Goal: Task Accomplishment & Management: Manage account settings

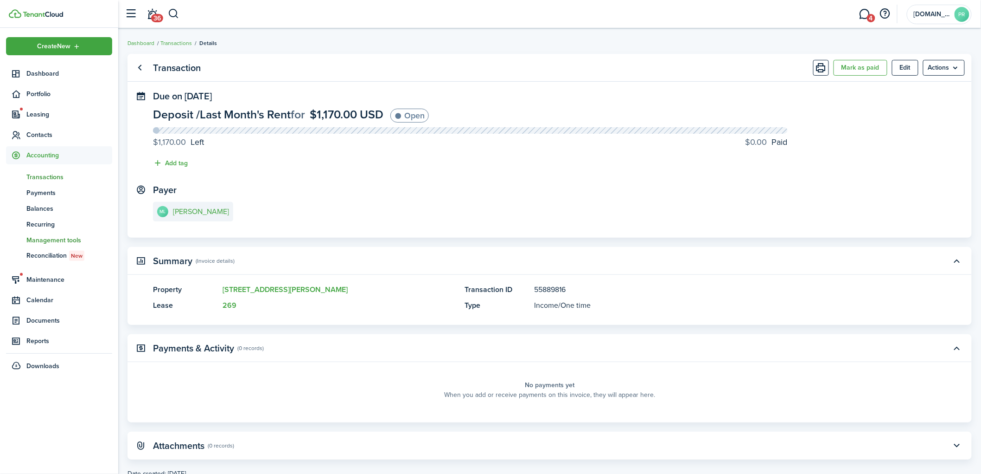
click at [43, 237] on span "Management tools" at bounding box center [69, 240] width 86 height 10
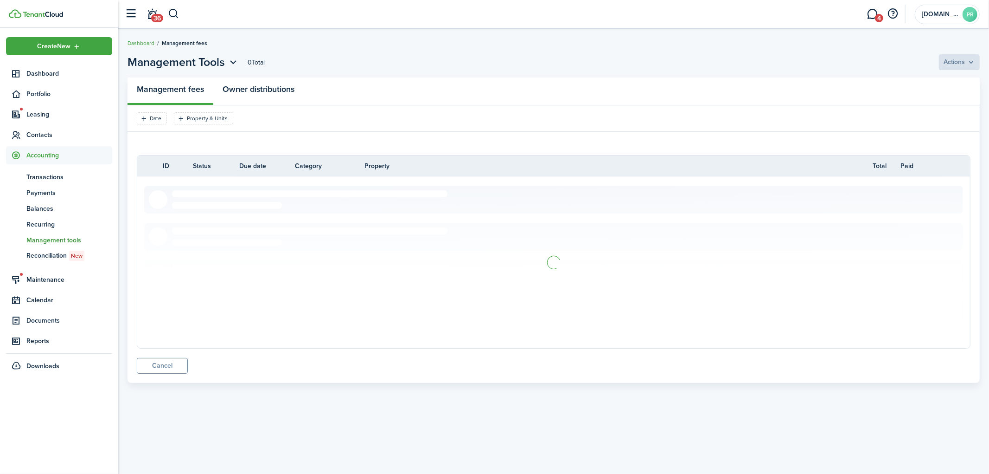
click at [264, 87] on link "Owner distributions" at bounding box center [258, 91] width 90 height 28
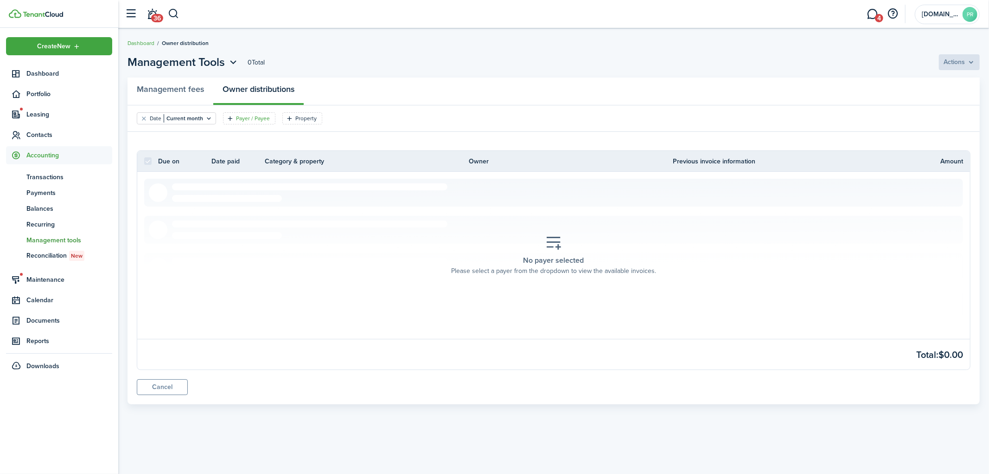
click at [239, 122] on filter-tag "Payer / Payee" at bounding box center [249, 118] width 52 height 12
click at [267, 160] on input "text" at bounding box center [248, 159] width 119 height 20
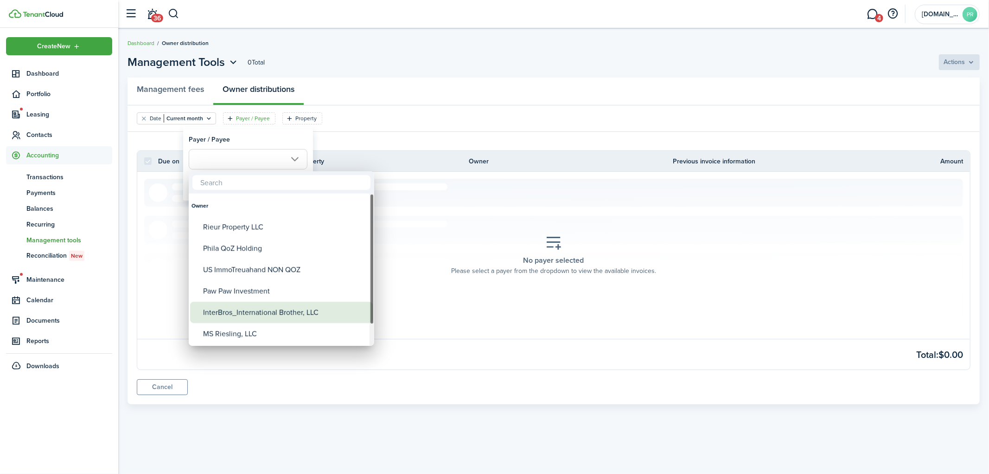
click at [259, 308] on div "InterBros_International Brother, LLC" at bounding box center [285, 311] width 164 height 21
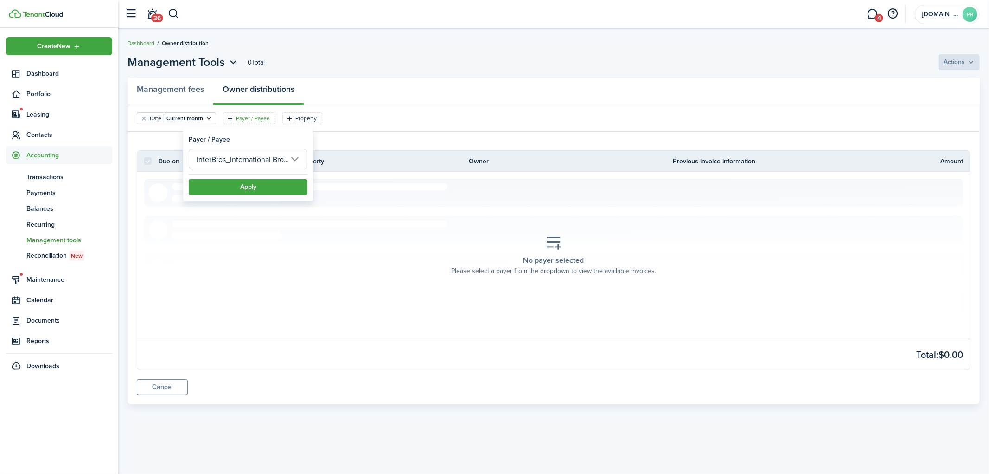
scroll to position [0, 21]
click at [274, 154] on input "InterBros_International Brother, LLC" at bounding box center [248, 159] width 119 height 20
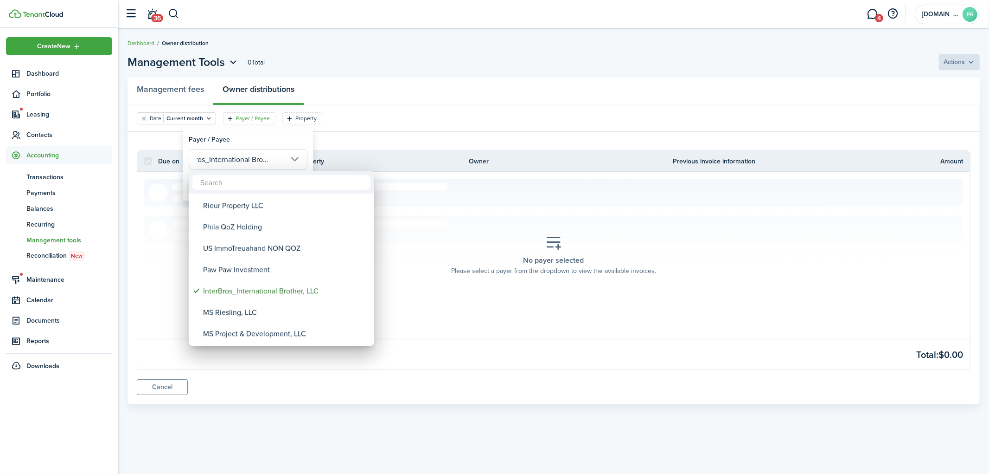
scroll to position [0, 0]
click at [253, 247] on div "US ImmoTreuahand NON QOZ" at bounding box center [285, 247] width 164 height 21
type input "US ImmoTreuahand NON QOZ"
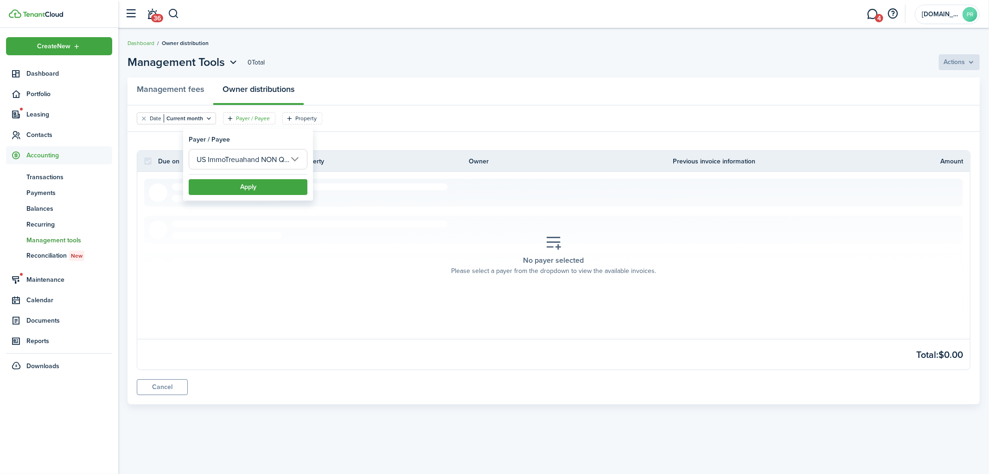
scroll to position [0, 5]
click at [251, 188] on button "Apply" at bounding box center [248, 187] width 119 height 16
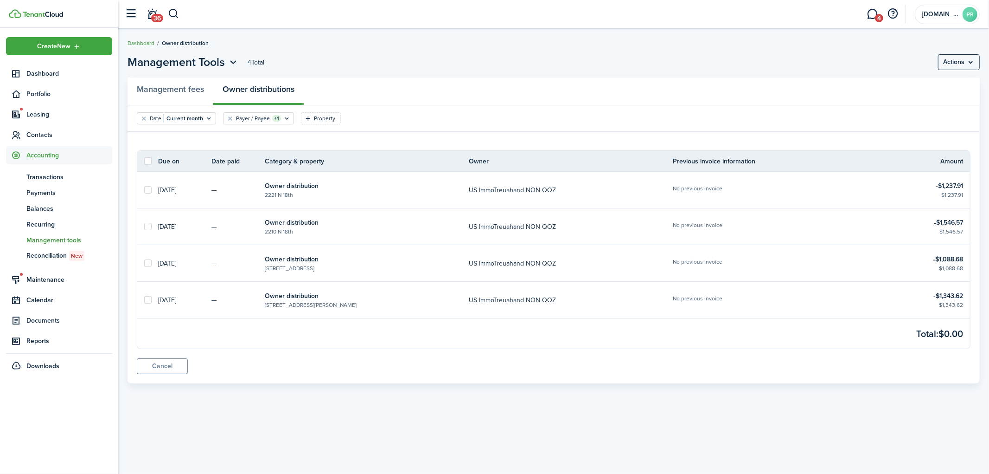
click at [152, 160] on th at bounding box center [147, 160] width 21 height 7
click at [147, 160] on label at bounding box center [147, 160] width 7 height 7
click at [144, 161] on input "checkbox" at bounding box center [144, 161] width 0 height 0
checkbox input "true"
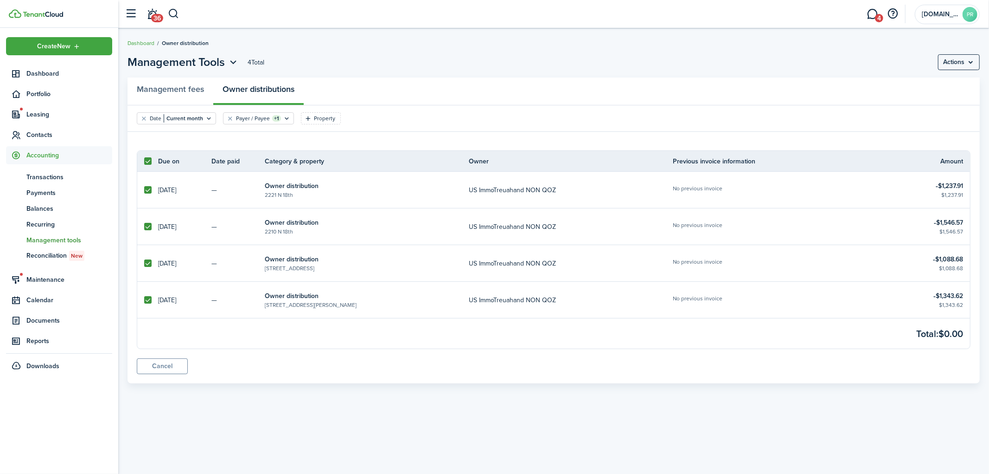
checkbox input "true"
click at [147, 229] on label at bounding box center [147, 226] width 7 height 7
click at [144, 227] on input "checkbox" at bounding box center [144, 226] width 0 height 0
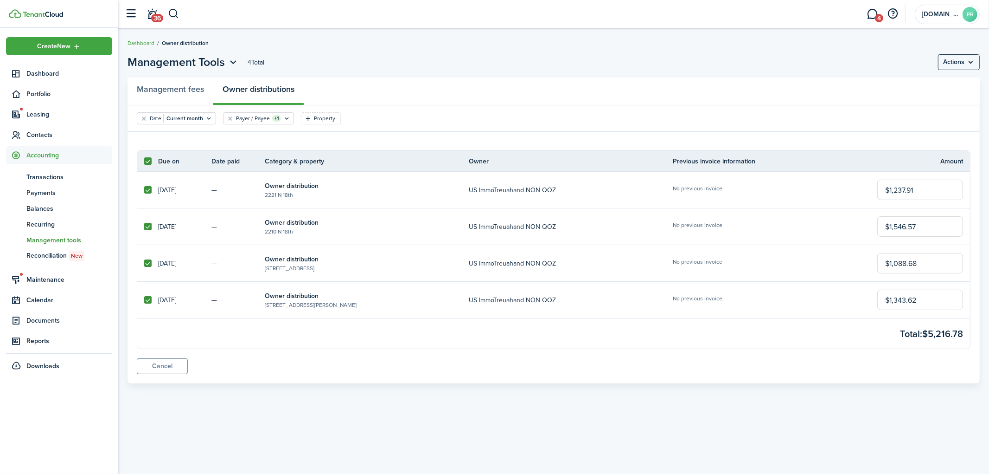
checkbox input "false"
click at [962, 64] on menu-btn "Actions" at bounding box center [959, 62] width 42 height 16
click at [935, 98] on button "Mark as paid" at bounding box center [939, 99] width 82 height 16
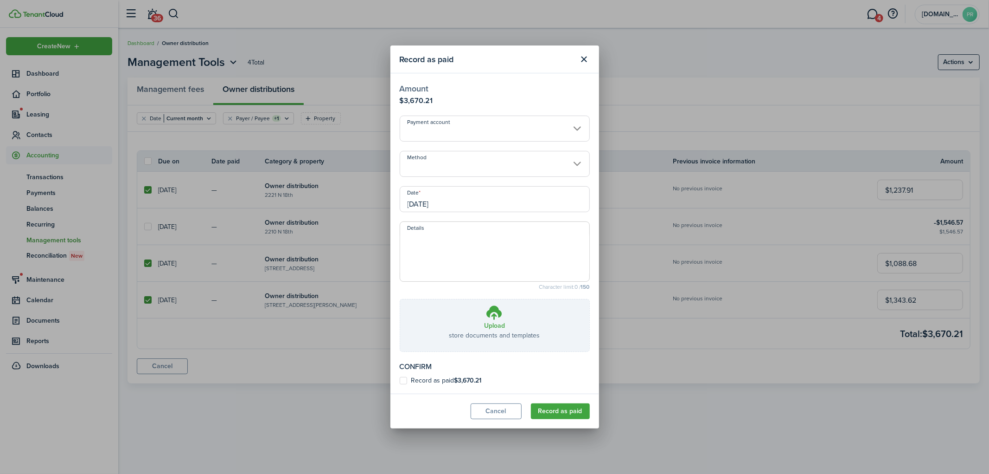
click at [459, 254] on textarea "Details" at bounding box center [494, 254] width 189 height 45
paste textarea "onfirmation Number: 392484 From: 1A_BUS_[DOMAIN_NAME]_Properties - XXXXXX2813 T…"
drag, startPoint x: 511, startPoint y: 268, endPoint x: 392, endPoint y: 268, distance: 118.7
click at [392, 268] on modal-body "Amount $3,670.21 Payment account Method Date [DATE] Details onfirmation Number:…" at bounding box center [495, 233] width 209 height 320
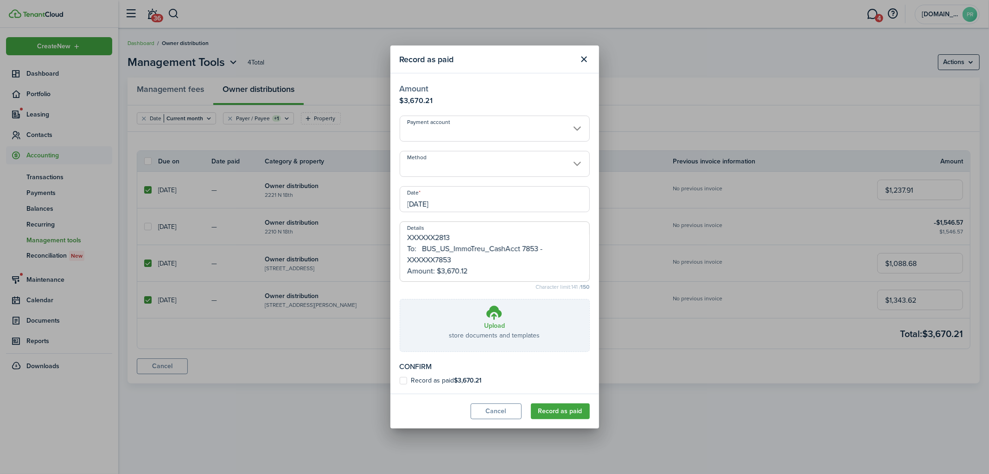
type textarea "onfirmation Number: 392484 From: 1A_BUS_[DOMAIN_NAME]_Properties - XXXXXX2813 T…"
click at [435, 378] on label "Record as paid $3,670.21" at bounding box center [441, 380] width 82 height 7
click at [400, 380] on input "Record as paid $3,670.21" at bounding box center [399, 380] width 0 height 0
checkbox input "true"
click at [459, 165] on input "Method" at bounding box center [495, 164] width 190 height 26
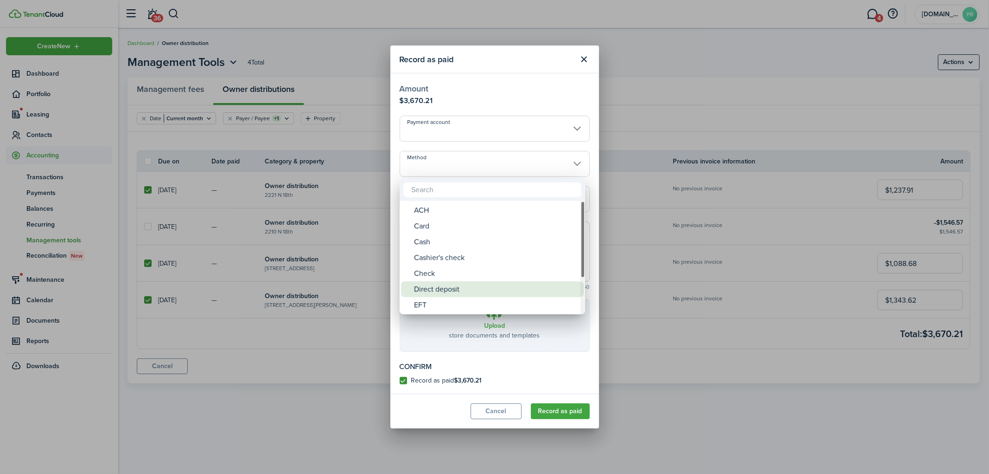
click at [439, 282] on div "Direct deposit" at bounding box center [496, 289] width 164 height 16
type input "Direct deposit"
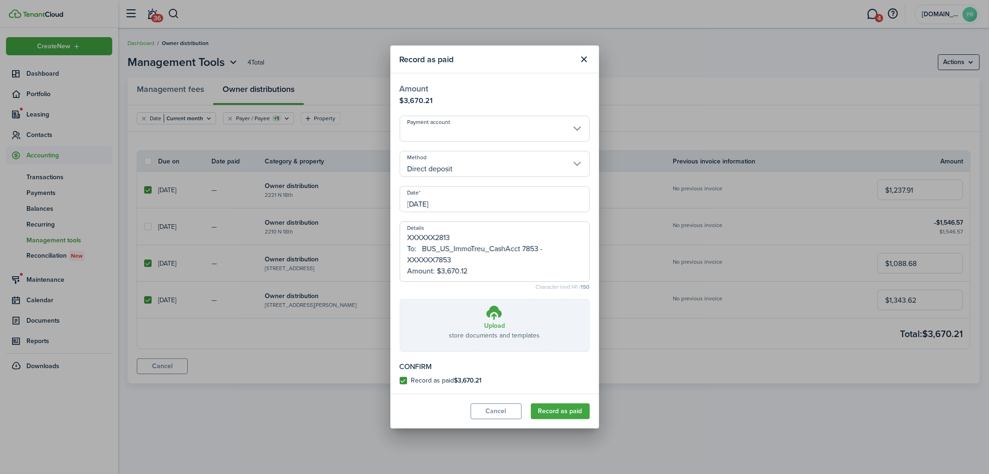
click at [476, 114] on modal-body "Amount $3,670.21 Payment account Method Direct deposit Date [DATE] Details onfi…" at bounding box center [495, 233] width 209 height 320
click at [475, 128] on input "Payment account" at bounding box center [495, 128] width 190 height 26
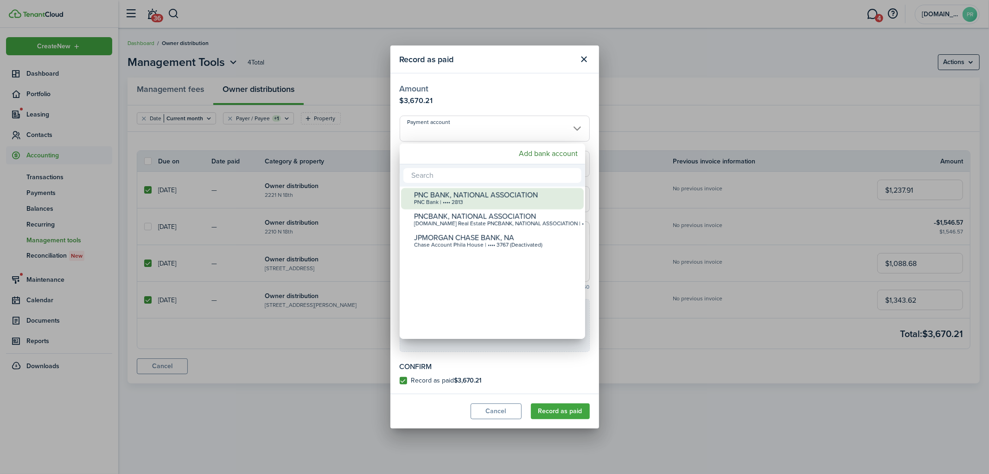
click at [464, 194] on div "PNC BANK, NATIONAL ASSOCIATION" at bounding box center [496, 195] width 164 height 8
type input "•••• •••• •••• 2813"
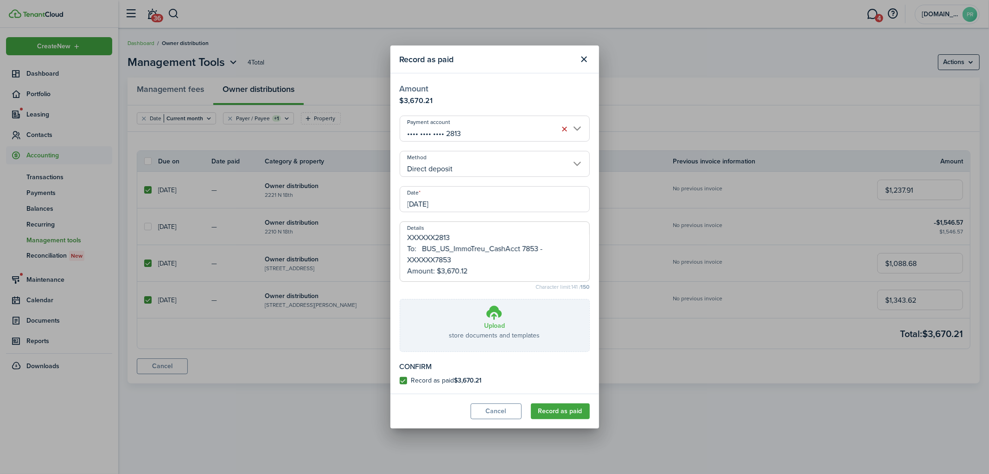
drag, startPoint x: 555, startPoint y: 410, endPoint x: 524, endPoint y: 328, distance: 87.3
click at [524, 328] on section "Record as paid Amount $3,670.21 Payment account •••• •••• •••• 2813 Method Dire…" at bounding box center [495, 236] width 209 height 383
click at [561, 410] on button "Record as paid" at bounding box center [560, 411] width 59 height 16
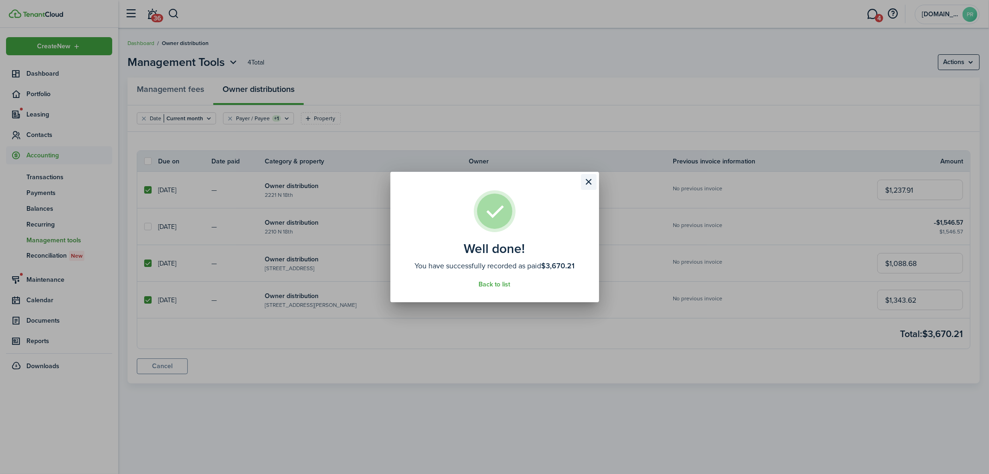
click at [585, 184] on button "Close modal" at bounding box center [589, 182] width 16 height 16
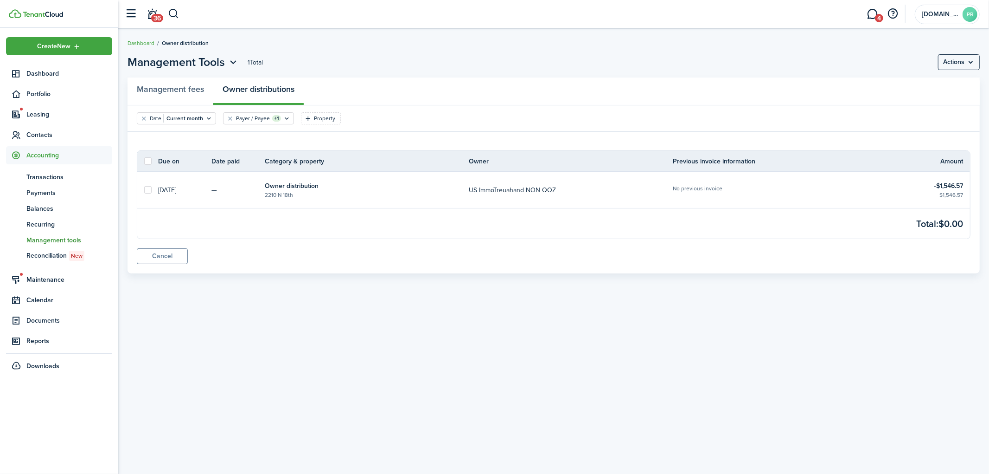
click at [298, 187] on table-title "Owner distribution" at bounding box center [360, 186] width 190 height 10
click at [196, 192] on td "[DATE]" at bounding box center [184, 190] width 53 height 14
click at [953, 184] on table-title "$1,546.57" at bounding box center [948, 186] width 29 height 10
click at [694, 184] on table-subtitle "No previous invoice" at bounding box center [698, 188] width 50 height 8
drag, startPoint x: 522, startPoint y: 192, endPoint x: 236, endPoint y: 191, distance: 286.6
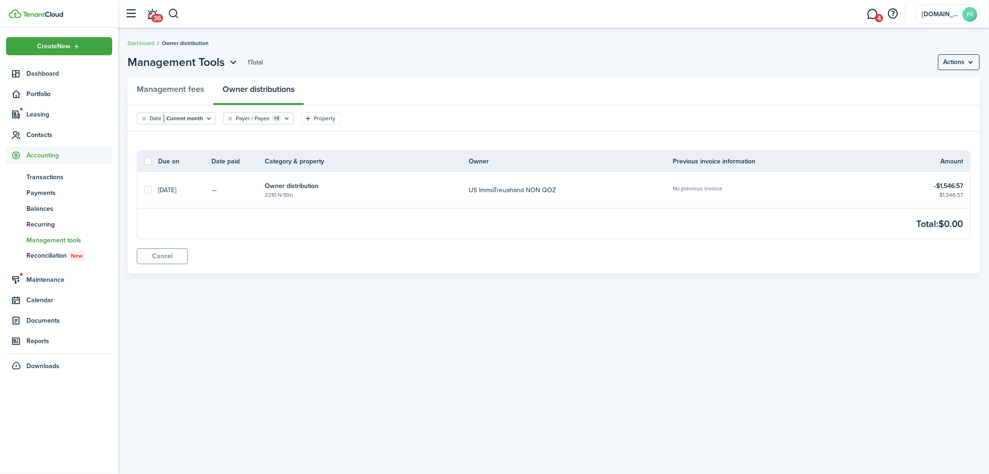
click at [499, 192] on td "US ImmoTreuahand NON QOZ" at bounding box center [571, 190] width 204 height 14
click at [150, 189] on label at bounding box center [147, 189] width 7 height 7
click at [144, 190] on input "checkbox" at bounding box center [144, 190] width 0 height 0
checkbox input "true"
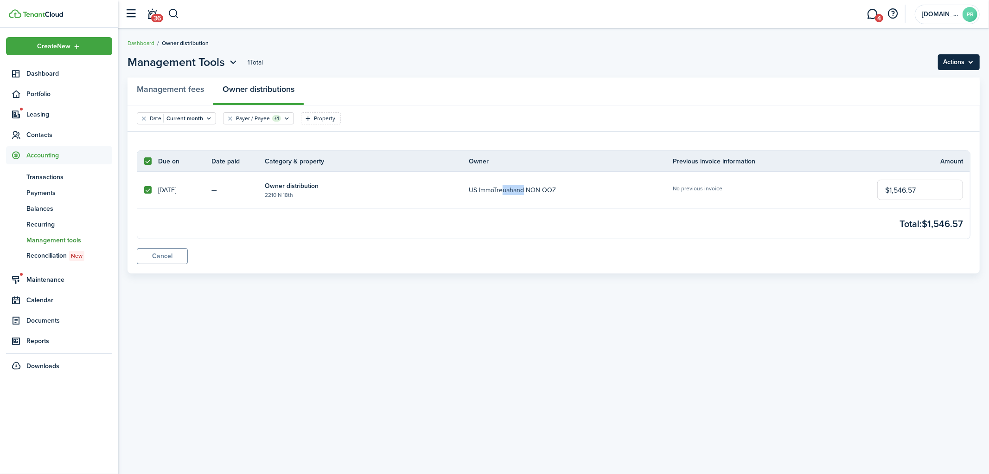
click at [960, 67] on menu-btn "Actions" at bounding box center [959, 62] width 42 height 16
click at [935, 80] on button "Delete selected invoices" at bounding box center [939, 83] width 82 height 16
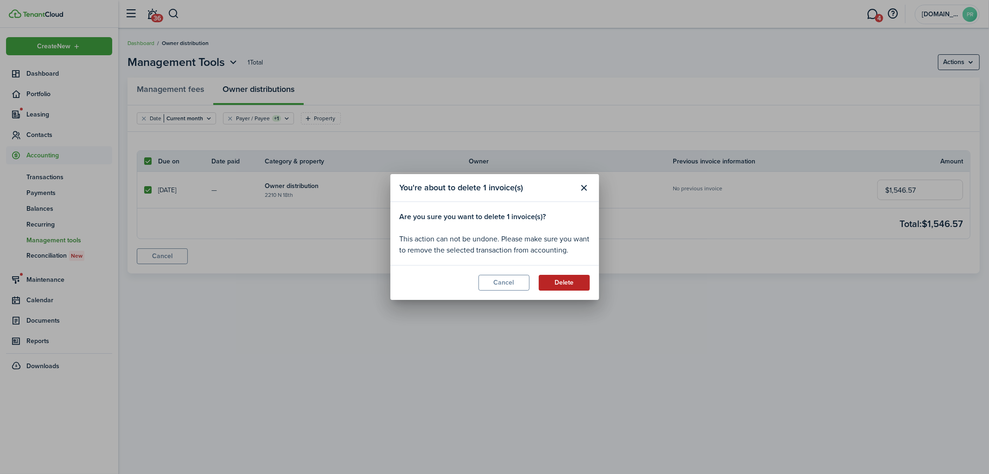
click at [569, 280] on button "Delete" at bounding box center [564, 283] width 51 height 16
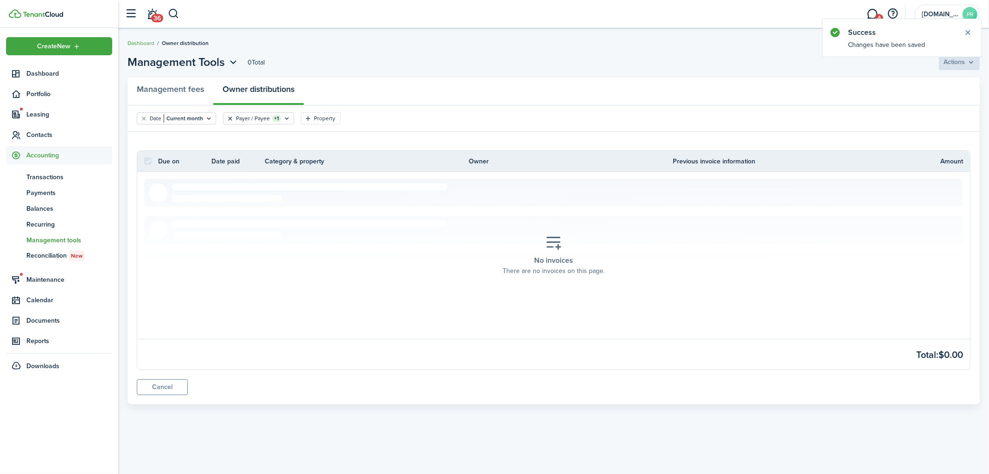
click at [231, 117] on button "Clear filter" at bounding box center [230, 118] width 8 height 7
click at [250, 119] on filter-tag-label "Payer / Payee" at bounding box center [253, 118] width 34 height 8
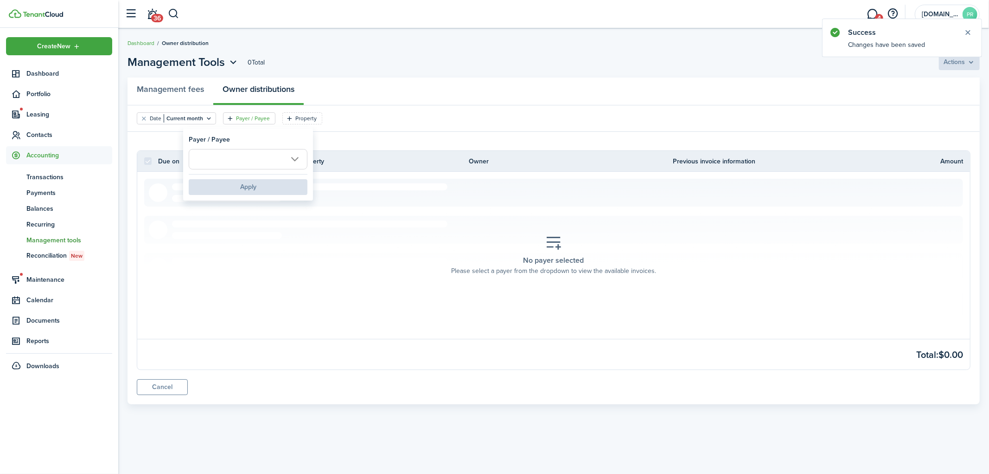
click at [286, 158] on input "text" at bounding box center [248, 159] width 119 height 20
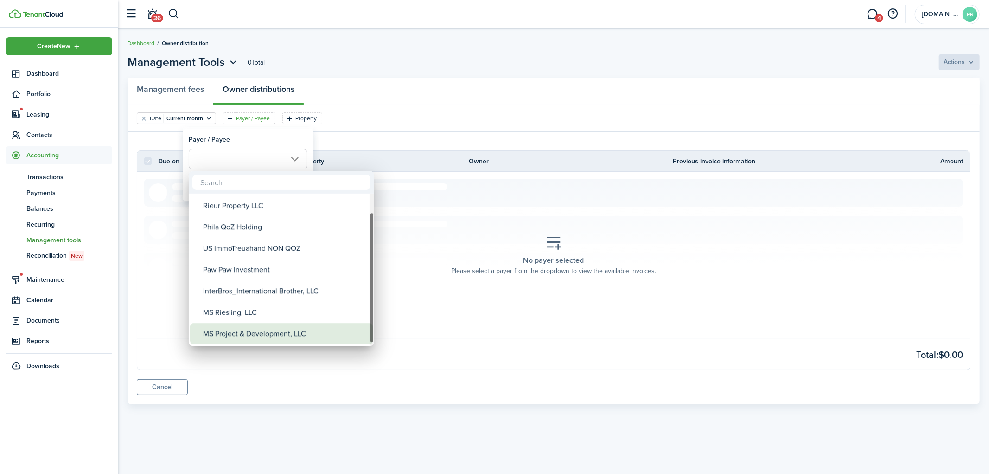
click at [255, 328] on div "MS Project & Development, LLC" at bounding box center [285, 333] width 164 height 21
type input "MS Project & Development, LLC"
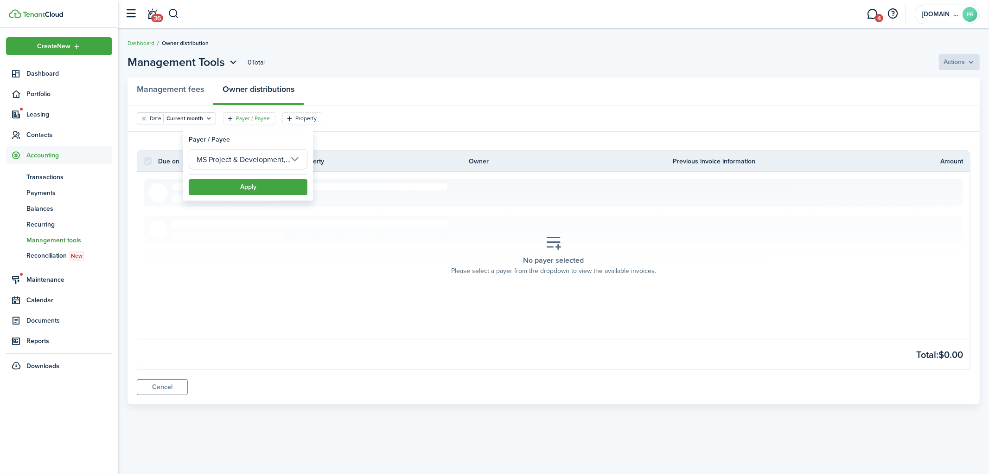
scroll to position [0, 9]
click at [264, 188] on button "Apply" at bounding box center [248, 187] width 119 height 16
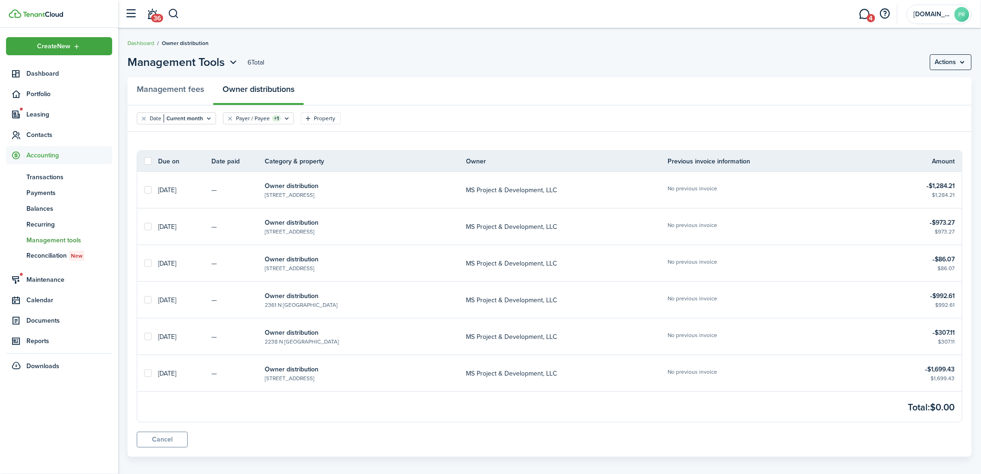
click at [147, 160] on label at bounding box center [147, 160] width 7 height 7
click at [144, 161] on input "checkbox" at bounding box center [144, 161] width 0 height 0
checkbox input "true"
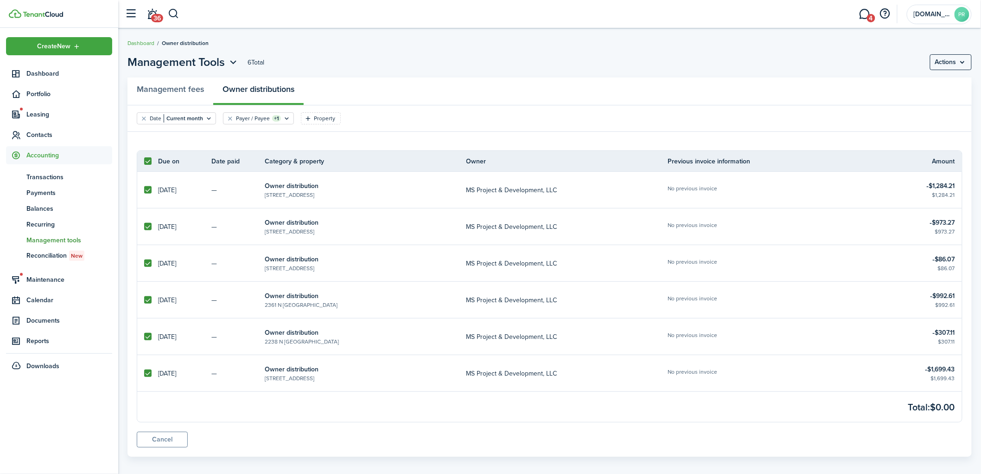
checkbox input "true"
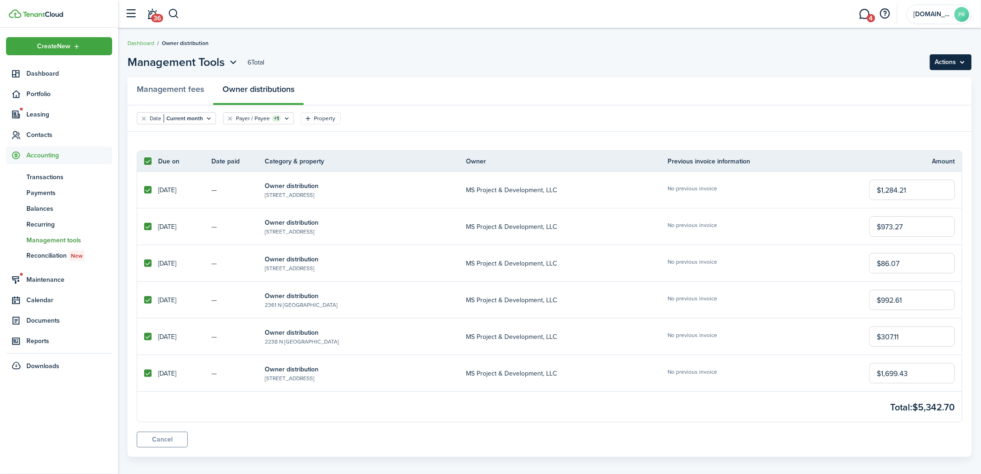
click at [962, 60] on menu-btn "Actions" at bounding box center [951, 62] width 42 height 16
click at [936, 96] on button "Mark as paid" at bounding box center [931, 99] width 82 height 16
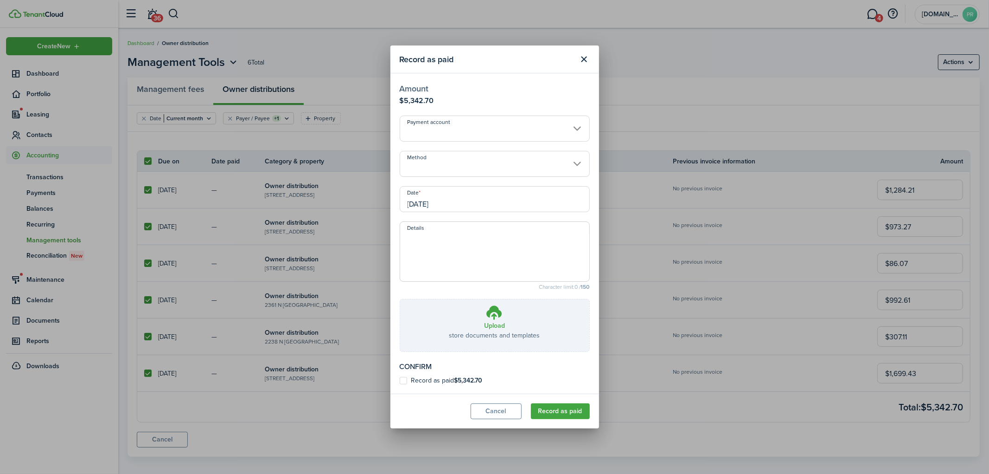
click at [504, 261] on textarea "Details" at bounding box center [494, 254] width 189 height 45
paste textarea "Confirmation Number: 334265 From: 1A_BUS_[DOMAIN_NAME]_Properties - XXXXXX2813 …"
click at [475, 173] on input "Method" at bounding box center [495, 164] width 190 height 26
type textarea "Confirmation Number: 334265 From: 1A_BUS_[DOMAIN_NAME]_Properties - XXXXXX2813 …"
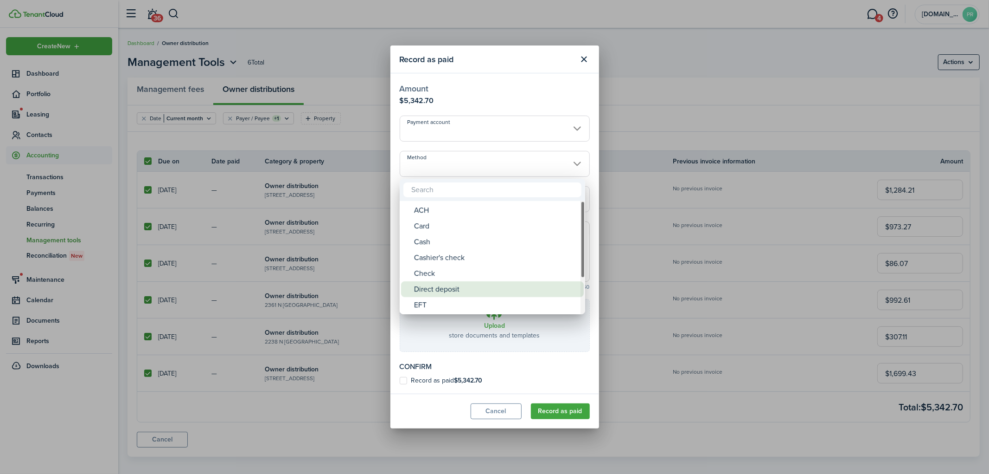
click at [455, 286] on div "Direct deposit" at bounding box center [496, 289] width 164 height 16
type input "Direct deposit"
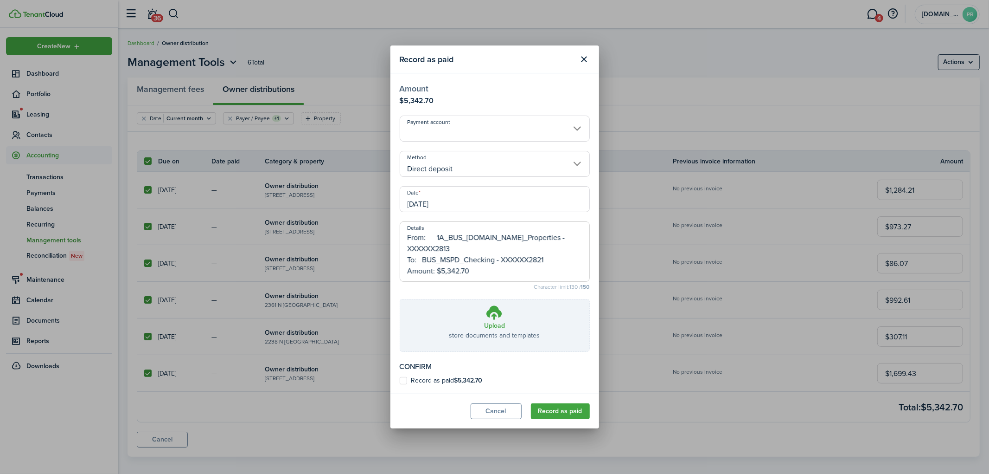
click at [464, 124] on input "Payment account" at bounding box center [495, 128] width 190 height 26
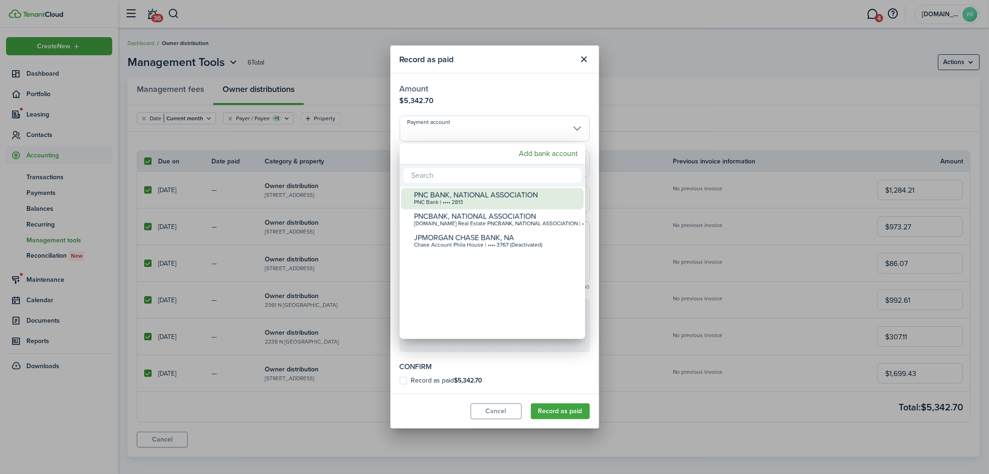
click at [454, 199] on div "PNC Bank | •••• 2813" at bounding box center [496, 202] width 164 height 6
type input "•••• •••• •••• 2813"
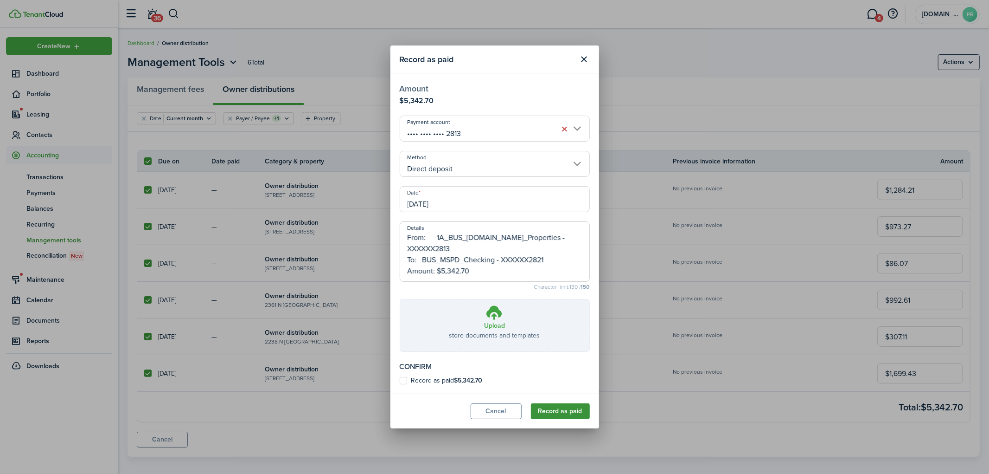
click at [557, 410] on button "Record as paid" at bounding box center [560, 411] width 59 height 16
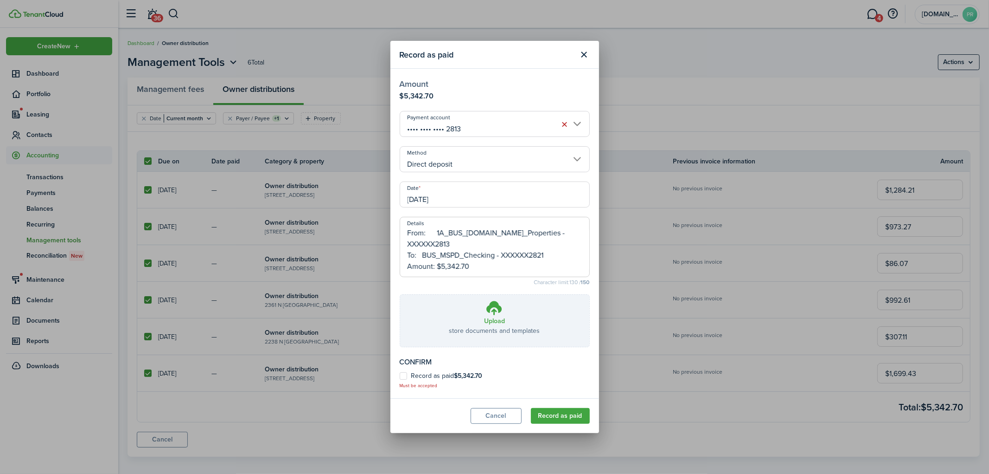
click at [451, 373] on label "Record as paid $5,342.70" at bounding box center [441, 375] width 83 height 7
click at [400, 380] on input "Record as paid $5,342.70" at bounding box center [399, 380] width 0 height 0
checkbox input "true"
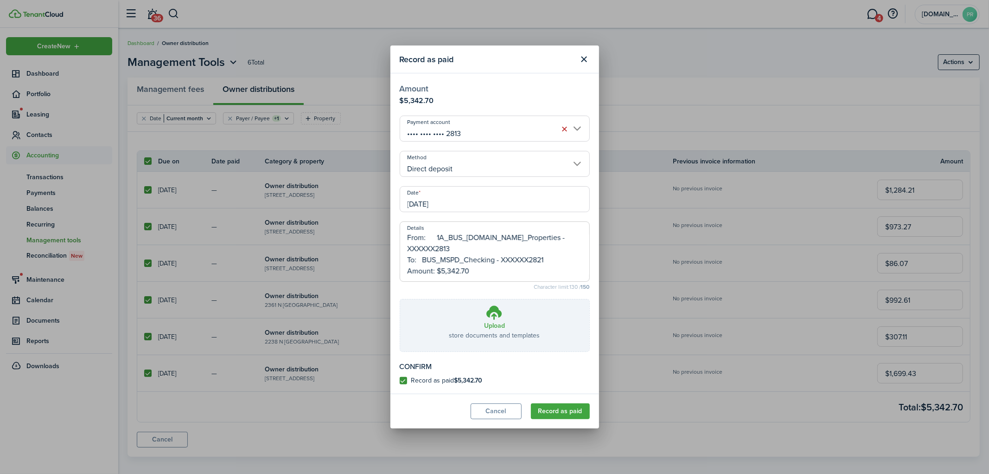
click at [555, 406] on button "Record as paid" at bounding box center [560, 411] width 59 height 16
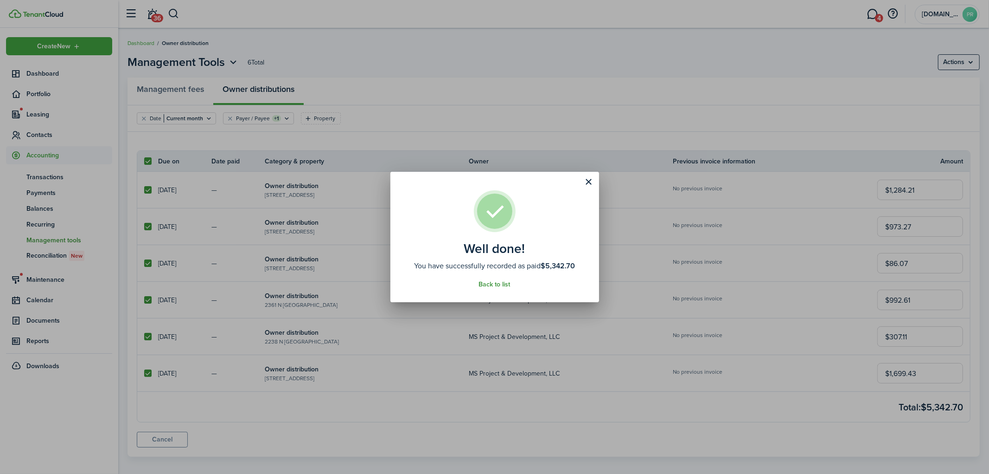
click at [499, 282] on link "Back to list" at bounding box center [495, 284] width 32 height 7
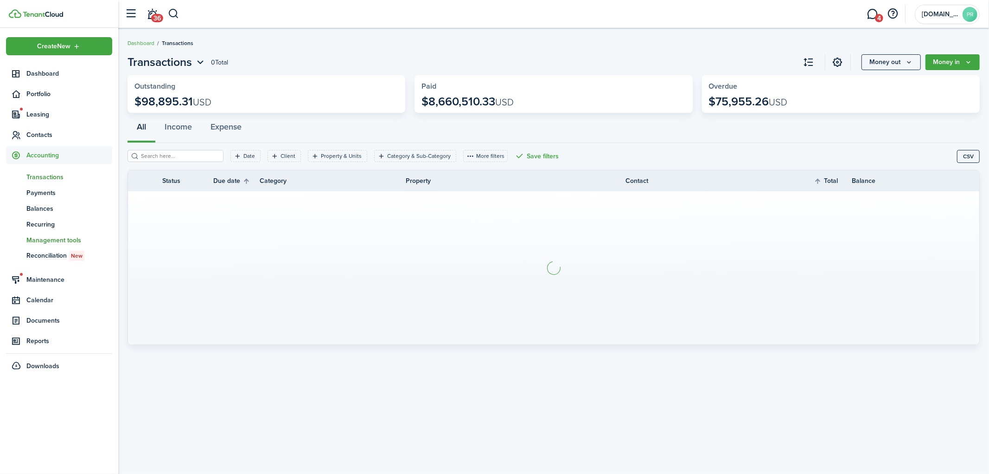
click at [45, 237] on span "Management tools" at bounding box center [69, 240] width 86 height 10
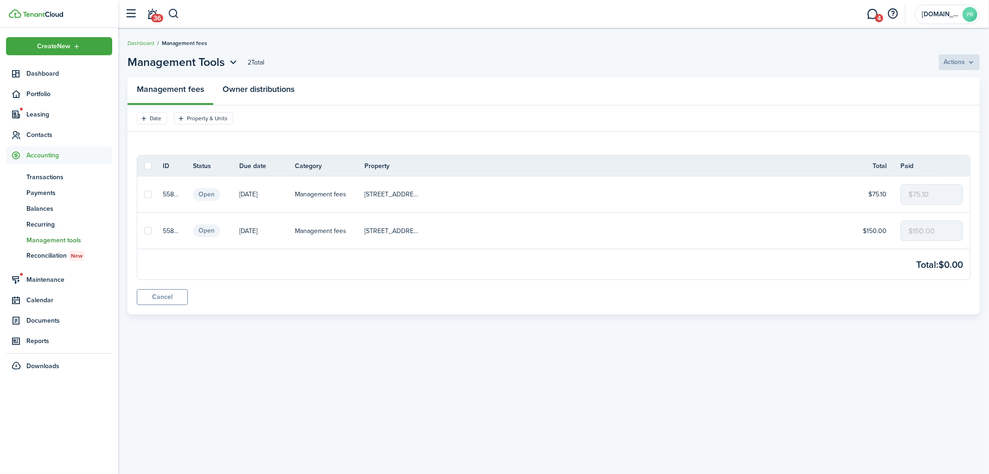
click at [248, 86] on link "Owner distributions" at bounding box center [258, 91] width 90 height 28
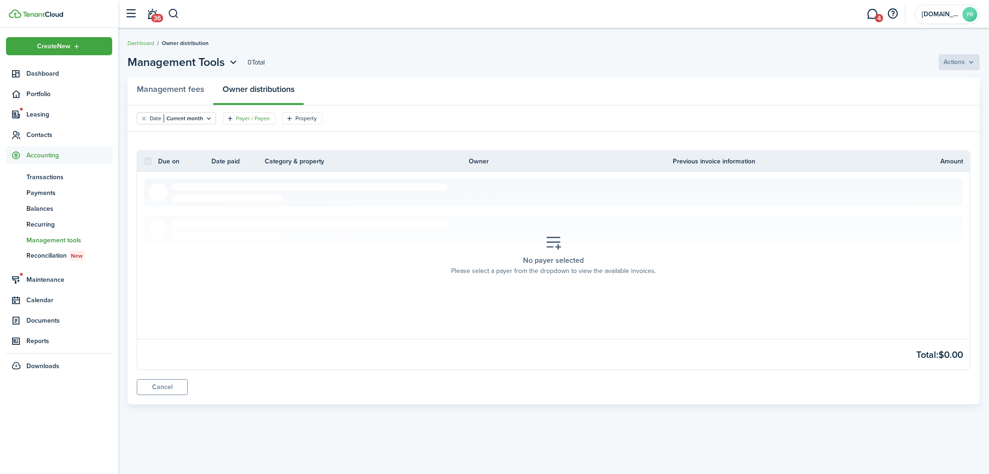
click at [244, 117] on filter-tag-label "Payer / Payee" at bounding box center [253, 118] width 34 height 8
click at [261, 155] on input "text" at bounding box center [248, 159] width 119 height 20
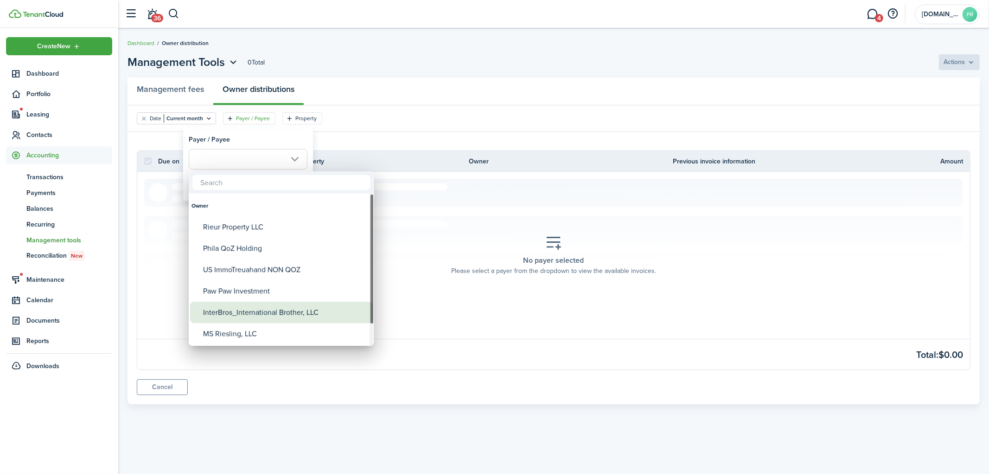
click at [272, 313] on div "InterBros_International Brother, LLC" at bounding box center [285, 311] width 164 height 21
type input "InterBros_International Brother, LLC"
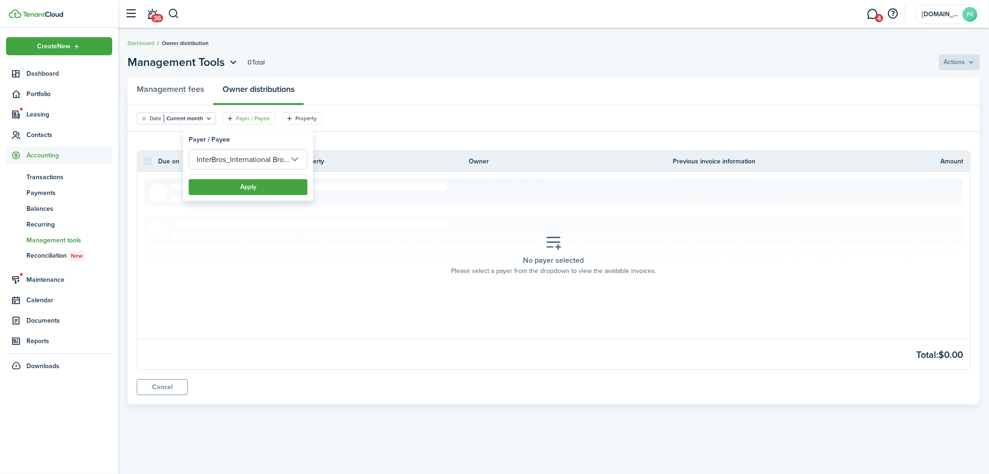
scroll to position [0, 21]
click at [255, 188] on button "Apply" at bounding box center [248, 187] width 119 height 16
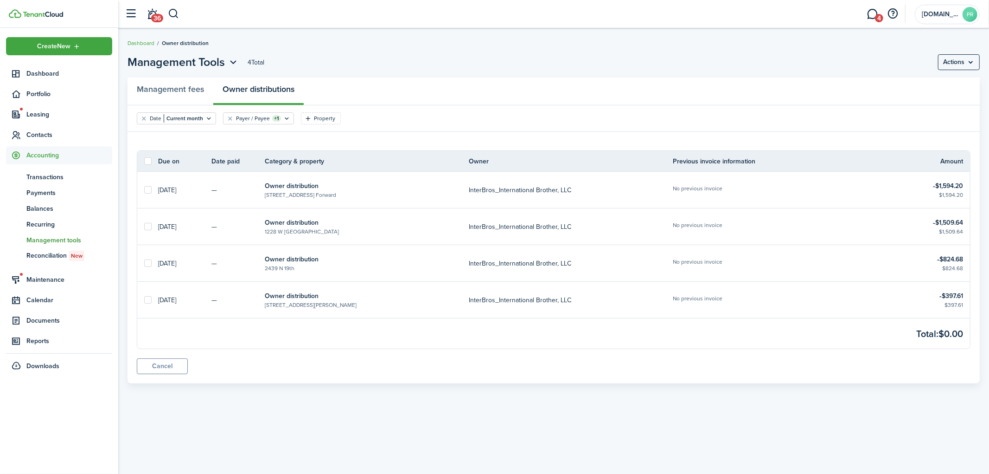
click at [148, 163] on label at bounding box center [147, 160] width 7 height 7
click at [144, 161] on input "checkbox" at bounding box center [144, 161] width 0 height 0
checkbox input "true"
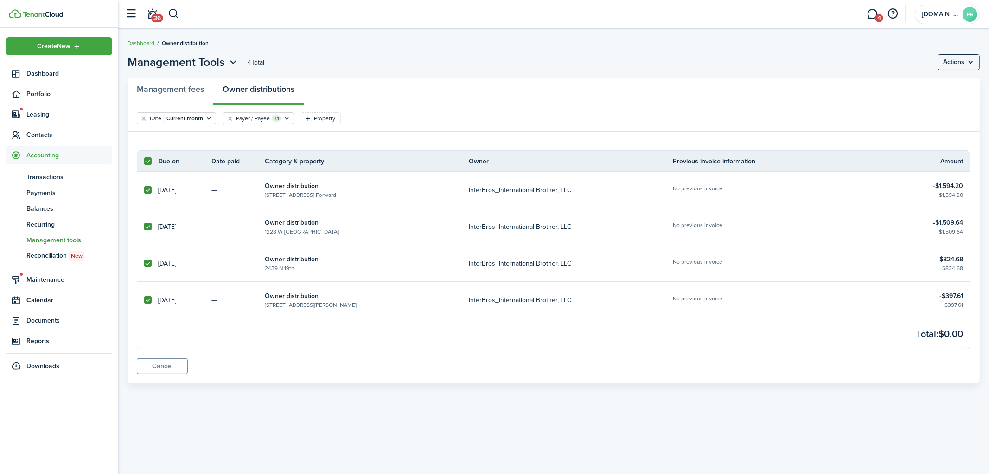
checkbox input "true"
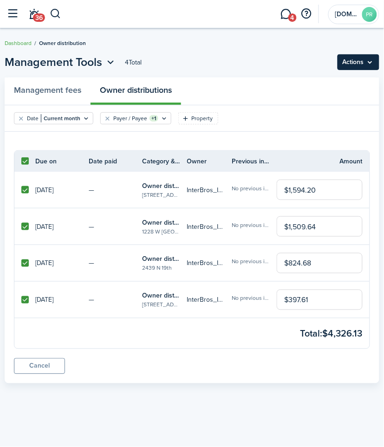
click at [369, 64] on menu-btn "Actions" at bounding box center [358, 62] width 42 height 16
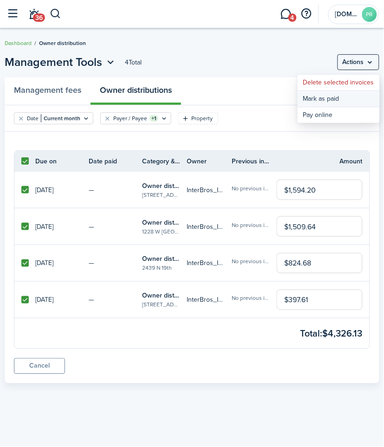
click at [337, 99] on button "Mark as paid" at bounding box center [338, 99] width 82 height 16
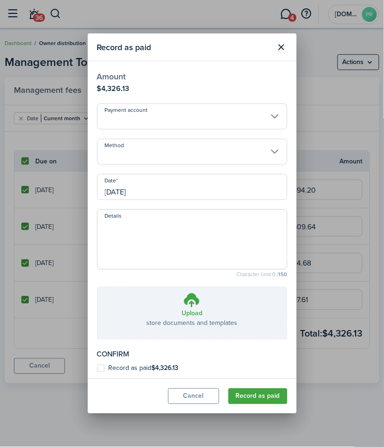
click at [160, 238] on textarea "Details" at bounding box center [191, 242] width 189 height 45
paste textarea "Confirmation Number: 544493 From: 1A_BUS_[DOMAIN_NAME]_Properties - XXXXXX2813 …"
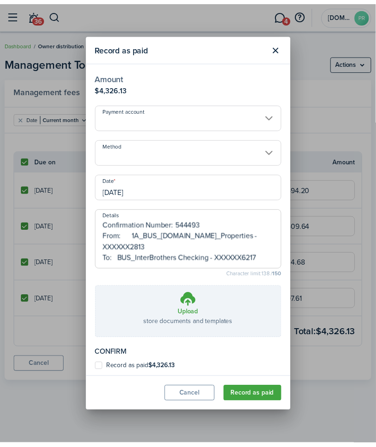
scroll to position [22, 0]
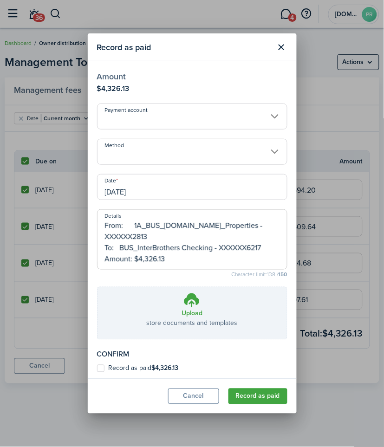
click at [140, 156] on input "Method" at bounding box center [192, 152] width 190 height 26
type textarea "Confirmation Number: 544493 From: 1A_BUS_[DOMAIN_NAME]_Properties - XXXXXX2813 …"
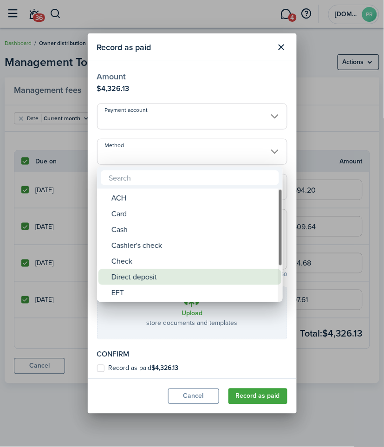
click at [146, 274] on div "Direct deposit" at bounding box center [193, 277] width 164 height 16
type input "Direct deposit"
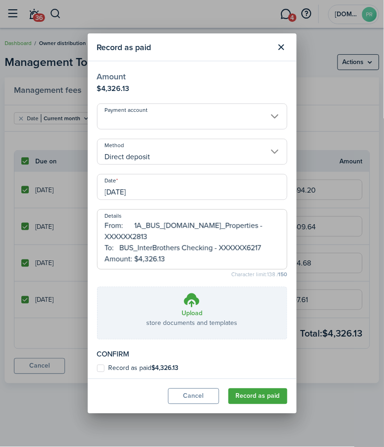
click at [151, 110] on input "Payment account" at bounding box center [192, 116] width 190 height 26
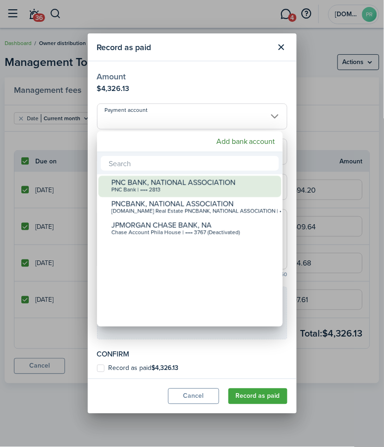
click at [147, 187] on div "PNC Bank | •••• 2813" at bounding box center [193, 190] width 164 height 6
type input "•••• •••• •••• 2813"
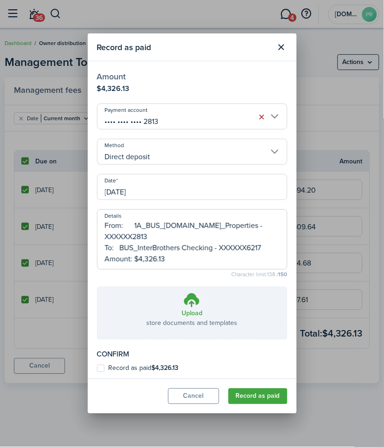
click at [151, 368] on label "Record as paid $4,326.13" at bounding box center [138, 368] width 82 height 7
click at [97, 368] on input "Record as paid $4,326.13" at bounding box center [96, 368] width 0 height 0
checkbox input "true"
click at [249, 393] on button "Record as paid" at bounding box center [257, 396] width 59 height 16
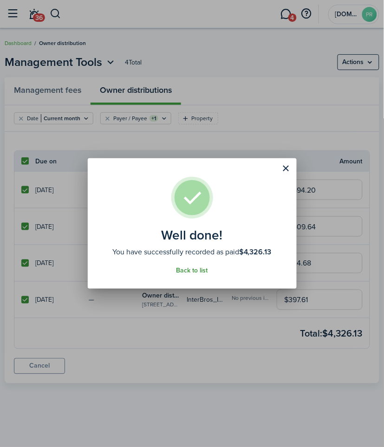
click at [192, 270] on link "Back to list" at bounding box center [192, 270] width 32 height 7
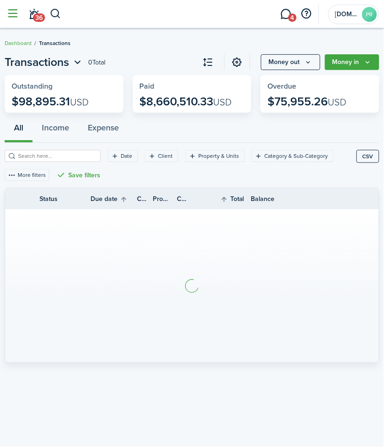
click at [17, 13] on button "button" at bounding box center [13, 14] width 18 height 18
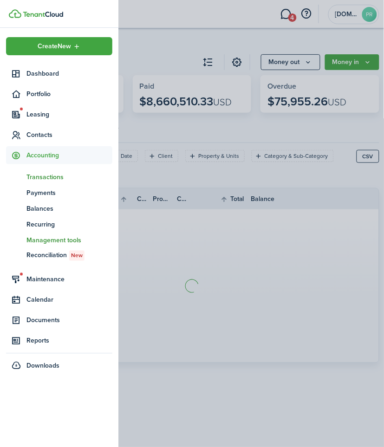
click at [45, 238] on span "Management tools" at bounding box center [69, 240] width 86 height 10
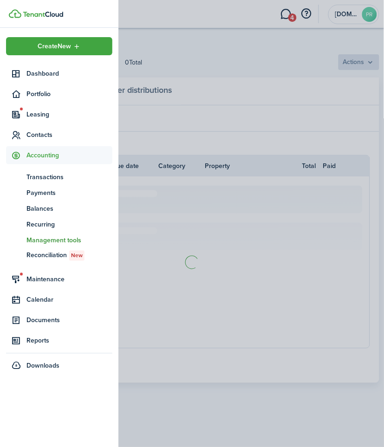
click at [45, 238] on span "Management tools" at bounding box center [69, 240] width 86 height 10
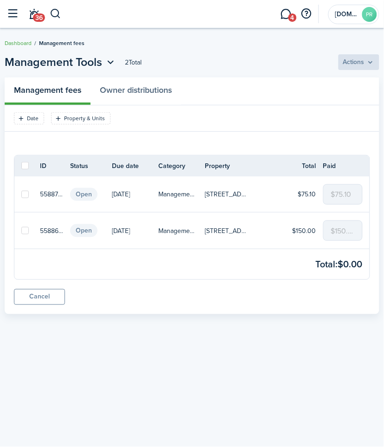
click at [181, 123] on div "Date Property & Units" at bounding box center [192, 121] width 356 height 19
click at [147, 93] on link "Owner distributions" at bounding box center [135, 90] width 90 height 27
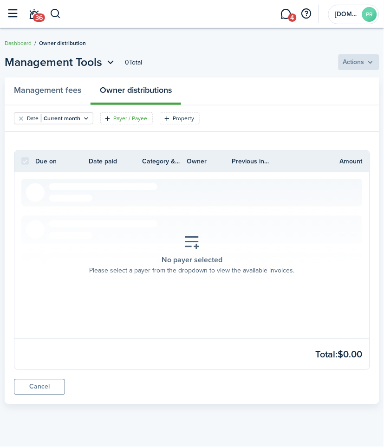
click at [127, 115] on filter-tag-label "Payer / Payee" at bounding box center [130, 118] width 34 height 8
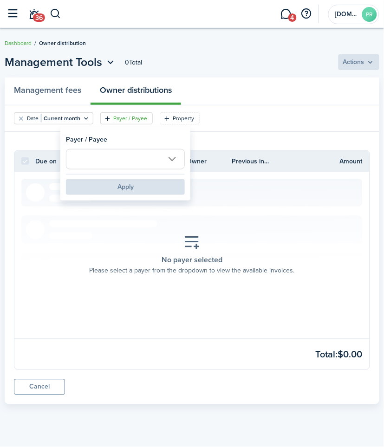
click at [169, 159] on input "text" at bounding box center [125, 159] width 119 height 20
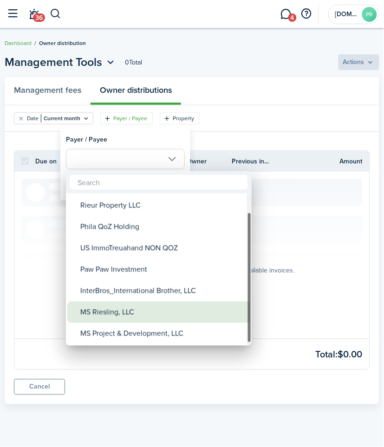
click at [129, 313] on div "MS Riesling, LLC" at bounding box center [162, 311] width 164 height 21
type input "MS Riesling, LLC"
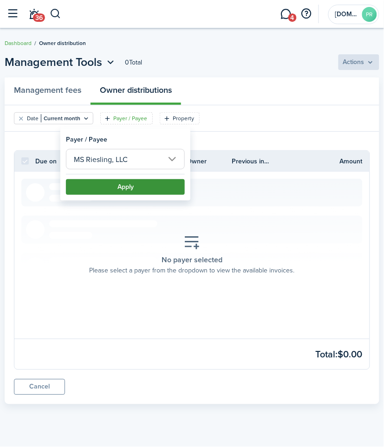
click at [136, 188] on button "Apply" at bounding box center [125, 187] width 119 height 16
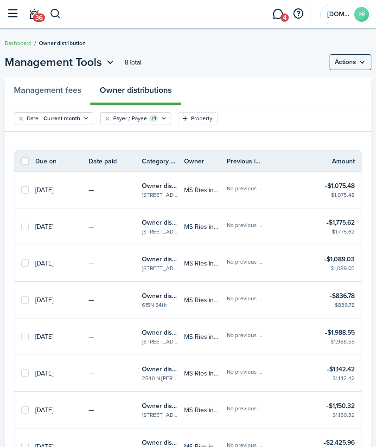
click at [26, 161] on label at bounding box center [24, 160] width 7 height 7
click at [21, 161] on input "checkbox" at bounding box center [21, 161] width 0 height 0
checkbox input "true"
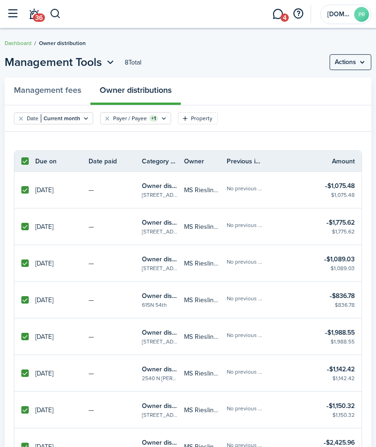
checkbox input "true"
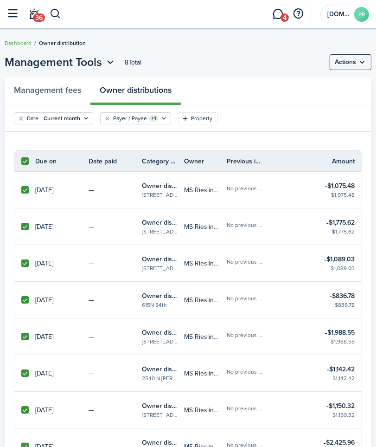
checkbox input "true"
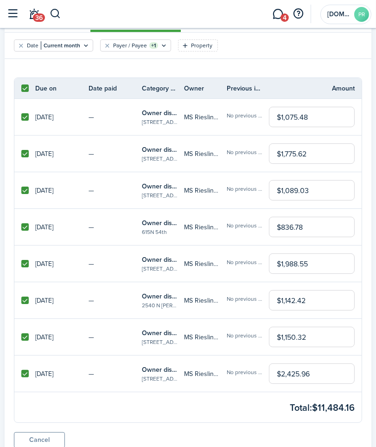
scroll to position [109, 0]
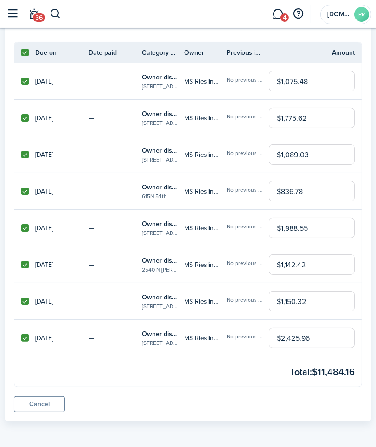
click at [313, 341] on input "$2,425.96" at bounding box center [312, 337] width 86 height 20
click at [282, 339] on input "$2,425.96" at bounding box center [312, 337] width 86 height 20
type input "$1,000.00"
click at [294, 392] on owner-distribution-table "Due on Date paid Category & property Owner Previous invoice information Amount …" at bounding box center [188, 231] width 348 height 379
click at [319, 266] on input "$1,142.42" at bounding box center [312, 264] width 86 height 20
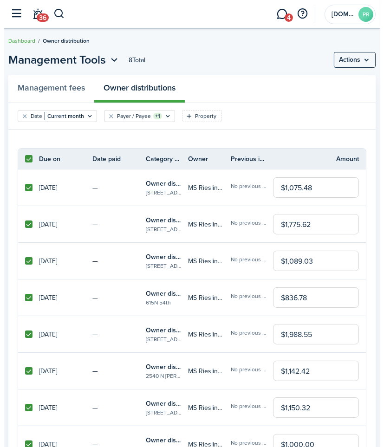
scroll to position [0, 0]
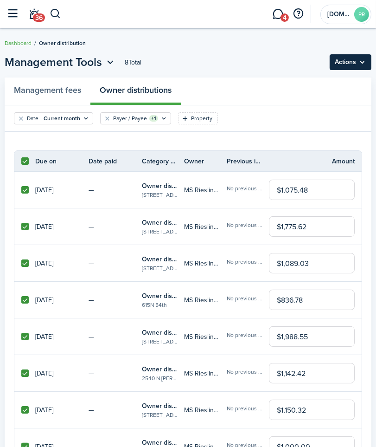
click at [362, 64] on menu-btn "Actions" at bounding box center [351, 62] width 42 height 16
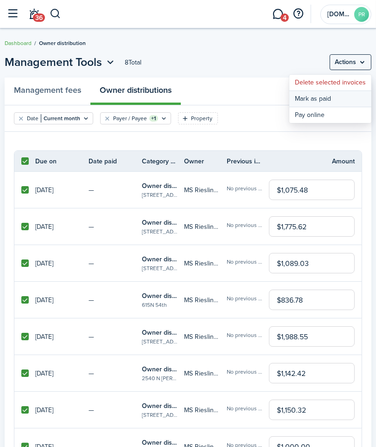
click at [322, 97] on button "Mark as paid" at bounding box center [330, 99] width 82 height 16
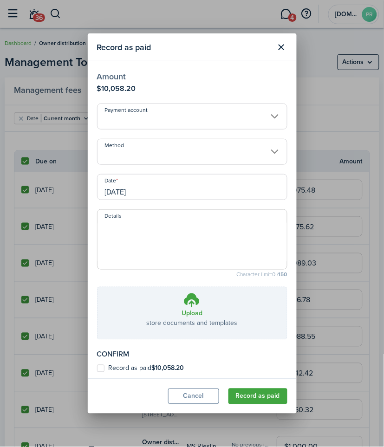
click at [113, 365] on label "Record as paid $10,058.20" at bounding box center [140, 368] width 87 height 7
click at [97, 368] on input "Record as paid $10,058.20" at bounding box center [96, 368] width 0 height 0
checkbox input "true"
click at [147, 249] on textarea "Details" at bounding box center [191, 242] width 189 height 45
paste textarea "Confirmation Number: 561419 From: 1A_BUS_[DOMAIN_NAME]_Properties - XXXXXX2813 …"
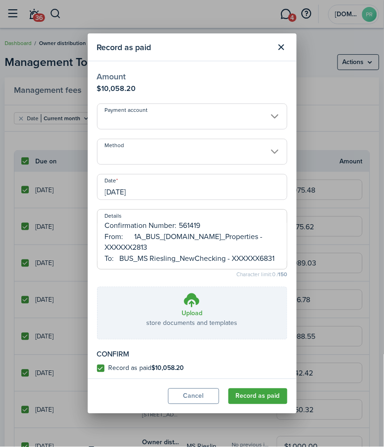
scroll to position [33, 0]
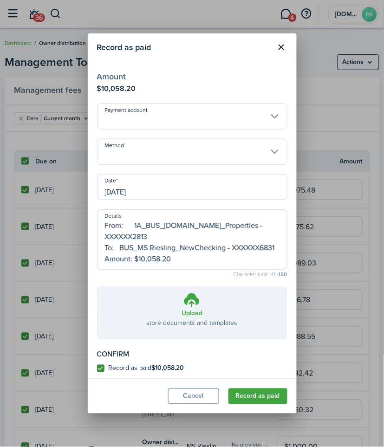
click at [145, 117] on input "Payment account" at bounding box center [192, 116] width 190 height 26
type textarea "Confirmation Number: 561419 From: 1A_BUS_[DOMAIN_NAME]_Properties - XXXXXX2813 …"
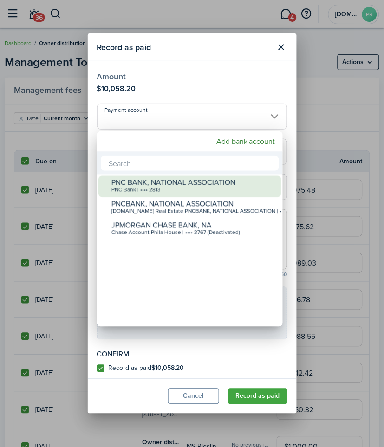
click at [147, 181] on div "PNC BANK, NATIONAL ASSOCIATION" at bounding box center [193, 183] width 164 height 8
type input "•••• •••• •••• 2813"
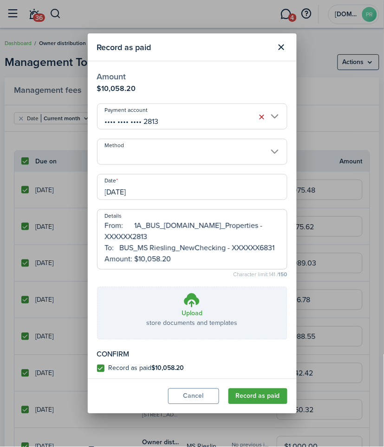
click at [147, 147] on input "Method" at bounding box center [192, 152] width 190 height 26
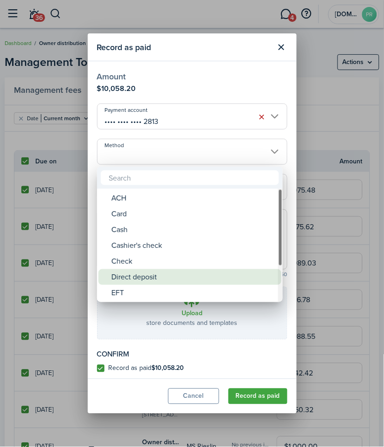
click at [145, 282] on div "Direct deposit" at bounding box center [193, 277] width 164 height 16
type input "Direct deposit"
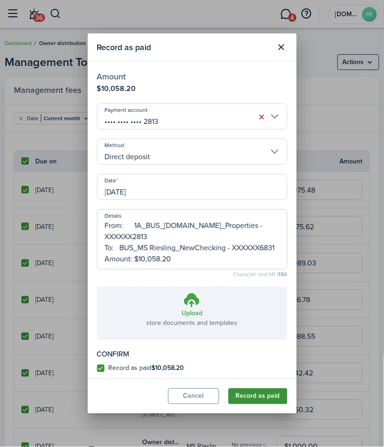
click at [257, 393] on button "Record as paid" at bounding box center [257, 396] width 59 height 16
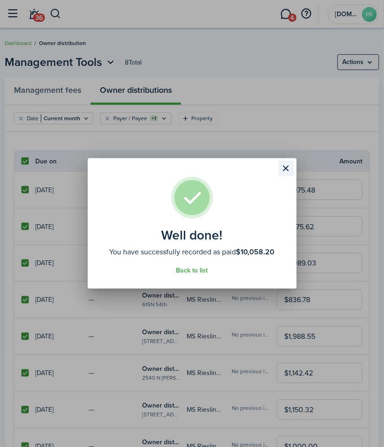
click at [286, 168] on button "Close modal" at bounding box center [286, 168] width 16 height 16
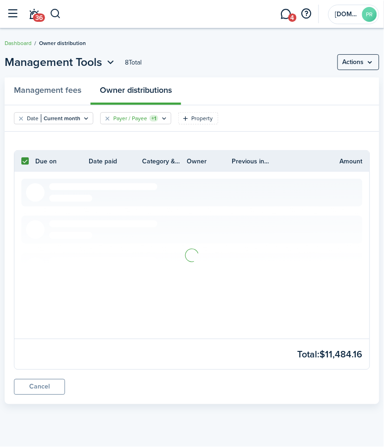
click at [127, 114] on filter-tag-label "Payer / Payee" at bounding box center [130, 118] width 34 height 8
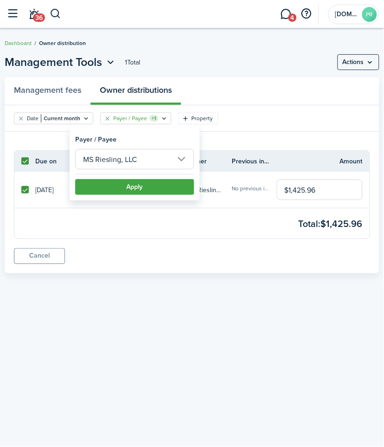
click at [122, 159] on input "MS Riesling, LLC" at bounding box center [134, 159] width 119 height 20
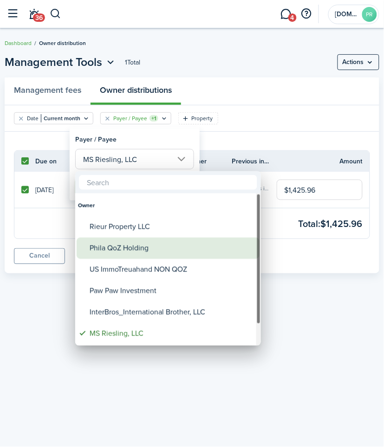
click at [123, 251] on div "Phila QoZ Holding" at bounding box center [172, 247] width 164 height 21
type input "Phila QoZ Holding"
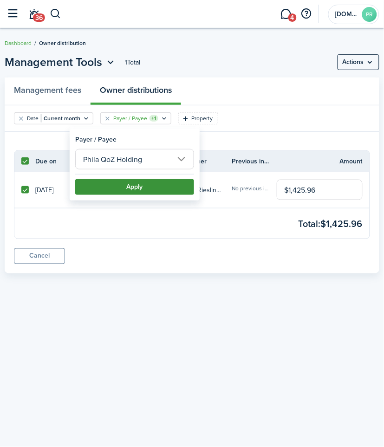
click at [144, 183] on button "Apply" at bounding box center [134, 187] width 119 height 16
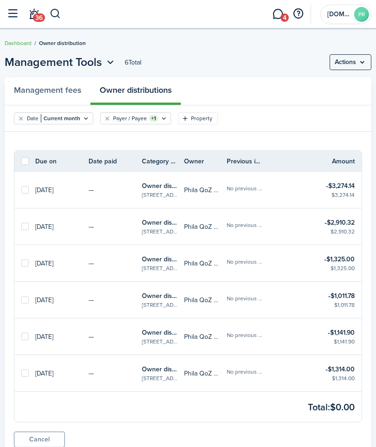
click at [26, 161] on label at bounding box center [24, 160] width 7 height 7
click at [21, 161] on input "checkbox" at bounding box center [21, 161] width 0 height 0
checkbox input "true"
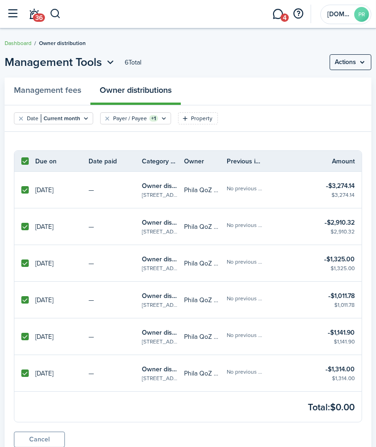
checkbox input "true"
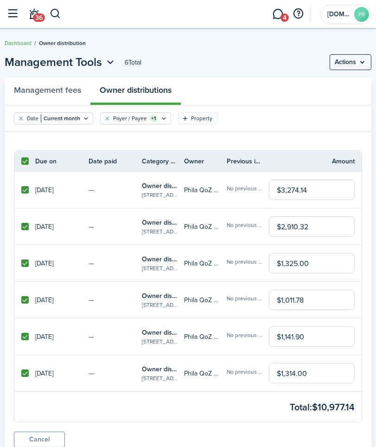
drag, startPoint x: 326, startPoint y: 194, endPoint x: 269, endPoint y: 192, distance: 57.1
click at [269, 192] on input "$3,274.14" at bounding box center [312, 189] width 86 height 20
drag, startPoint x: 306, startPoint y: 192, endPoint x: 266, endPoint y: 192, distance: 40.4
click at [266, 192] on tr "[DATE] — Owner distribution 2638 N [PERSON_NAME] Phila QoZ Holding No previous …" at bounding box center [187, 190] width 347 height 37
type input "$1,000.00"
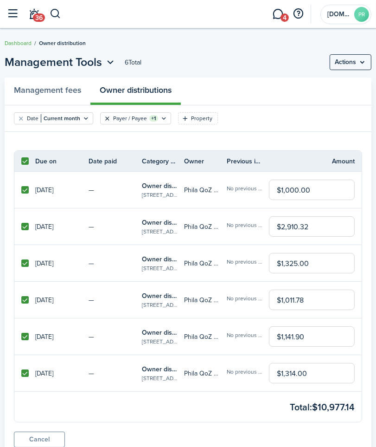
click at [109, 119] on button "Clear filter" at bounding box center [107, 118] width 8 height 7
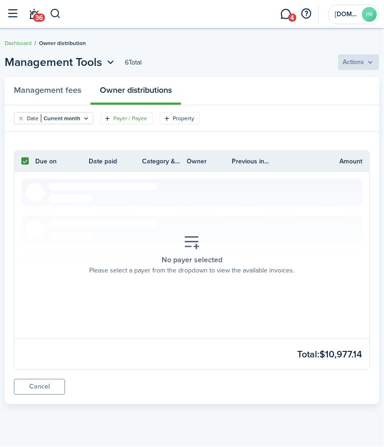
click at [141, 122] on filter-tag-label "Payer / Payee" at bounding box center [130, 118] width 34 height 8
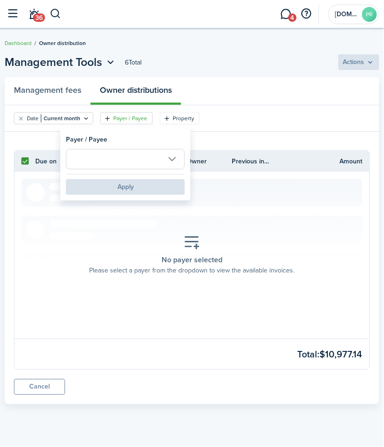
click at [159, 157] on input "text" at bounding box center [125, 159] width 119 height 20
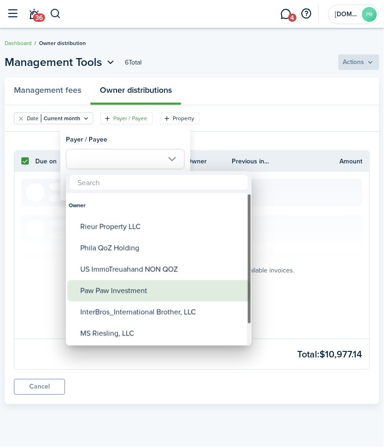
click at [128, 286] on div "Paw Paw Investment" at bounding box center [162, 290] width 164 height 21
type input "Paw Paw Investment"
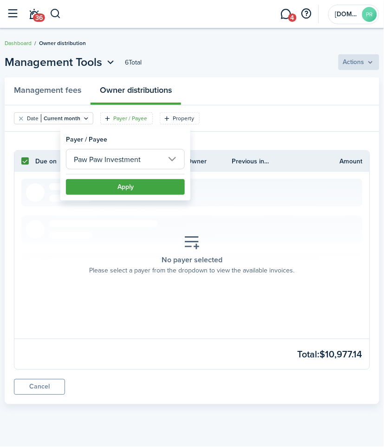
click at [118, 178] on filter-item-popup-footer "Apply" at bounding box center [125, 184] width 119 height 21
click at [119, 185] on button "Apply" at bounding box center [125, 187] width 119 height 16
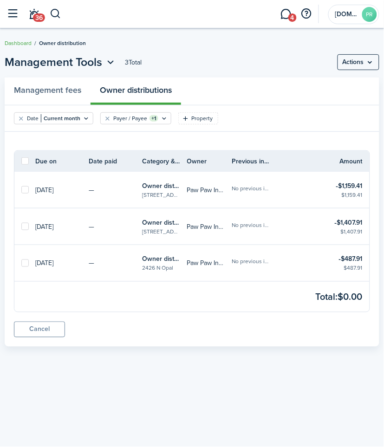
click at [24, 162] on label at bounding box center [24, 160] width 7 height 7
click at [21, 161] on input "checkbox" at bounding box center [21, 161] width 0 height 0
checkbox input "true"
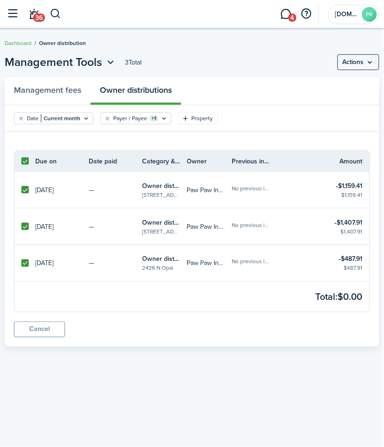
checkbox input "true"
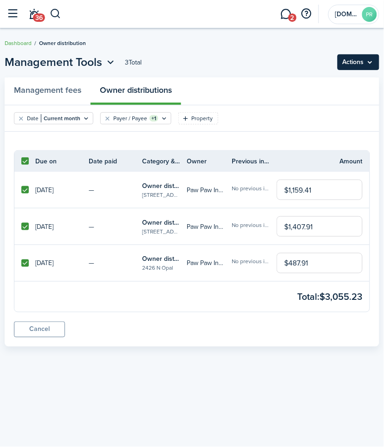
click at [374, 62] on menu-btn "Actions" at bounding box center [358, 62] width 42 height 16
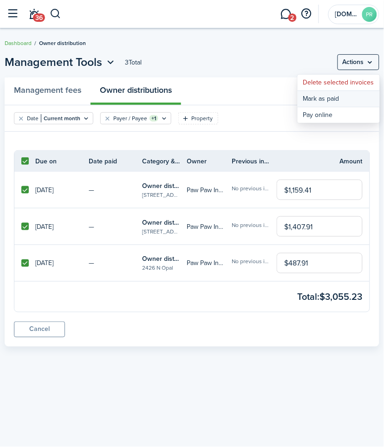
click at [340, 99] on button "Mark as paid" at bounding box center [338, 99] width 82 height 16
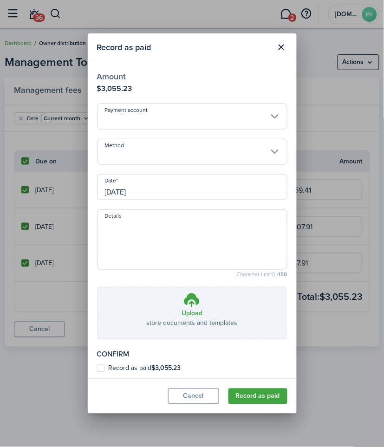
click at [137, 234] on textarea "Details" at bounding box center [191, 242] width 189 height 45
paste textarea "Confirmation Number: 369318 From: 1A_BUS_[DOMAIN_NAME]_Properties - XXXXXX2813 …"
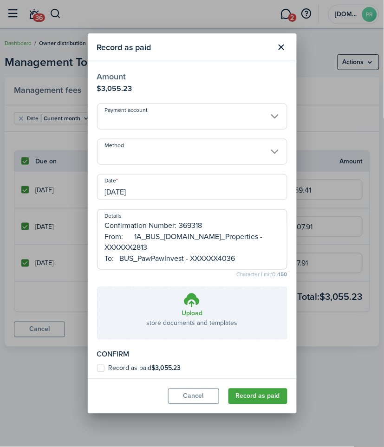
scroll to position [11, 0]
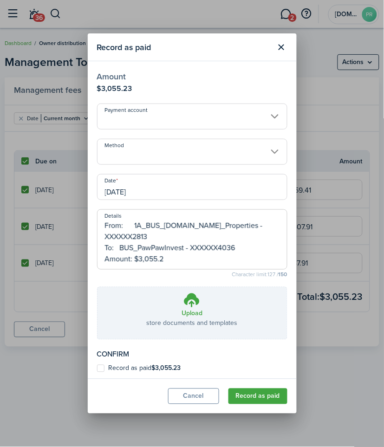
click at [164, 152] on input "Method" at bounding box center [192, 152] width 190 height 26
type textarea "Confirmation Number: 369318 From: 1A_BUS_[DOMAIN_NAME]_Properties - XXXXXX2813 …"
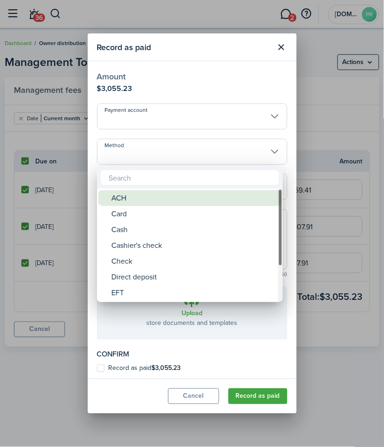
drag, startPoint x: 147, startPoint y: 199, endPoint x: 146, endPoint y: 159, distance: 39.4
click at [147, 198] on div "ACH" at bounding box center [193, 198] width 164 height 16
type input "ACH"
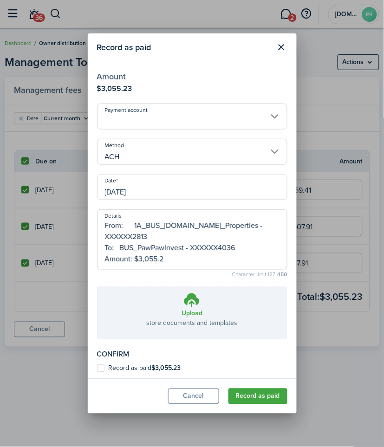
click at [149, 122] on input "Payment account" at bounding box center [192, 116] width 190 height 26
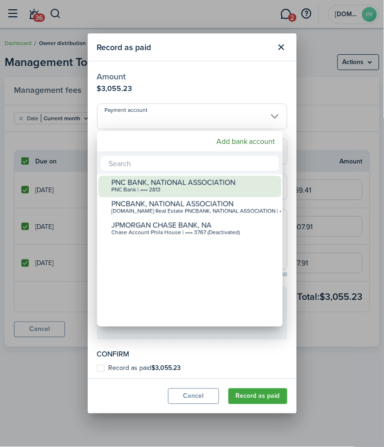
click at [149, 187] on div "PNC Bank | •••• 2813" at bounding box center [193, 190] width 164 height 6
type input "•••• •••• •••• 2813"
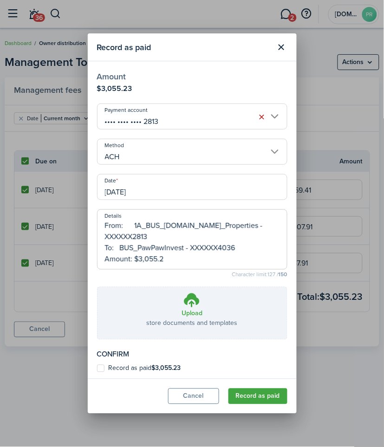
click at [116, 368] on label "Record as paid $3,055.23" at bounding box center [139, 368] width 84 height 7
click at [97, 368] on input "Record as paid $3,055.23" at bounding box center [96, 368] width 0 height 0
checkbox input "true"
click at [260, 393] on button "Record as paid" at bounding box center [257, 396] width 59 height 16
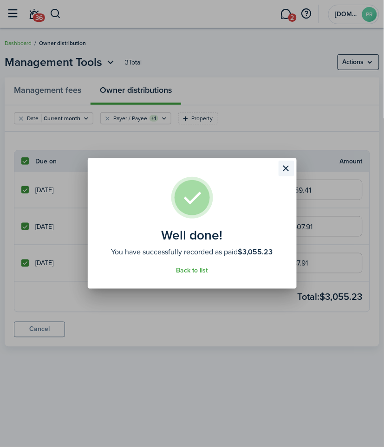
click at [285, 167] on button "Close modal" at bounding box center [286, 168] width 16 height 16
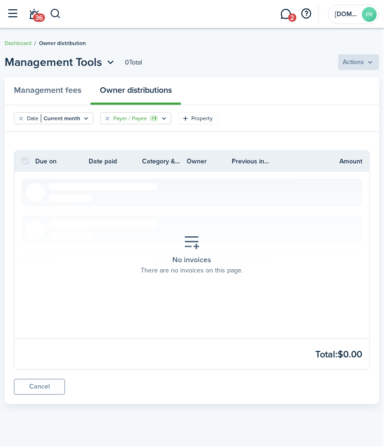
click at [132, 117] on filter-tag-label "Payer / Payee" at bounding box center [130, 118] width 34 height 8
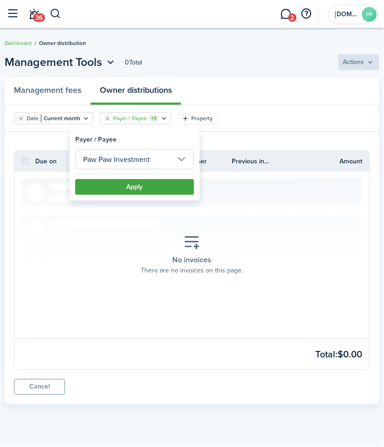
click at [177, 160] on input "Paw Paw Investment" at bounding box center [134, 159] width 119 height 20
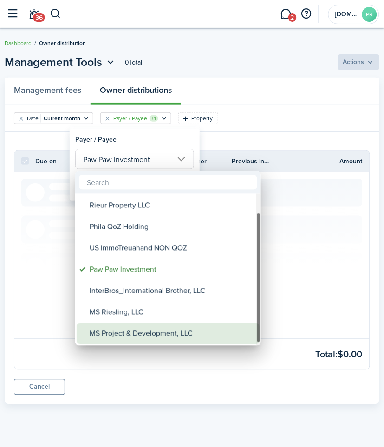
click at [146, 328] on div "MS Project & Development, LLC" at bounding box center [172, 333] width 164 height 21
type input "MS Project & Development, LLC"
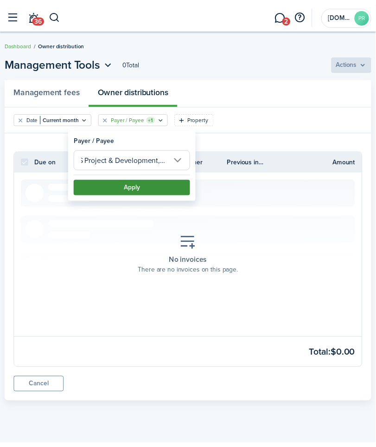
scroll to position [0, 0]
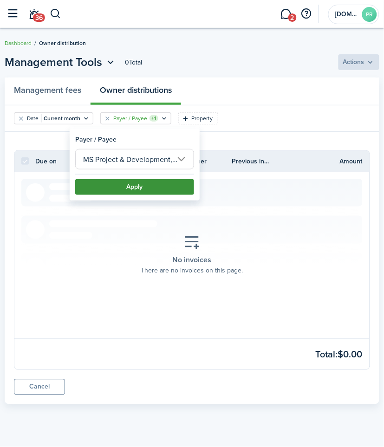
click at [141, 182] on button "Apply" at bounding box center [134, 187] width 119 height 16
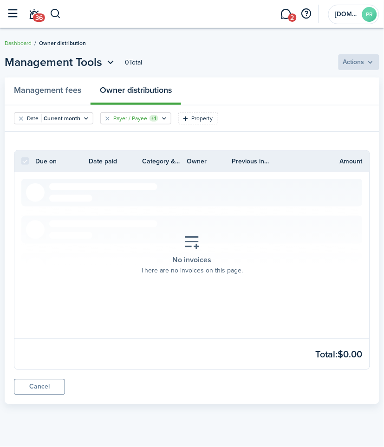
click at [136, 116] on filter-tag-label "Payer / Payee" at bounding box center [130, 118] width 34 height 8
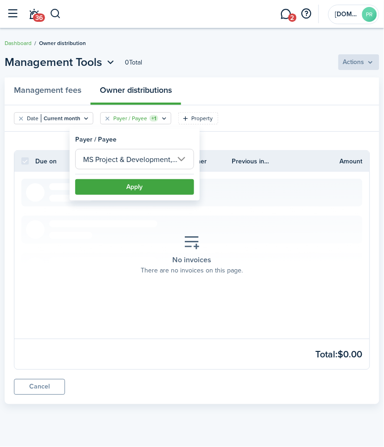
click at [143, 183] on button "Apply" at bounding box center [134, 187] width 119 height 16
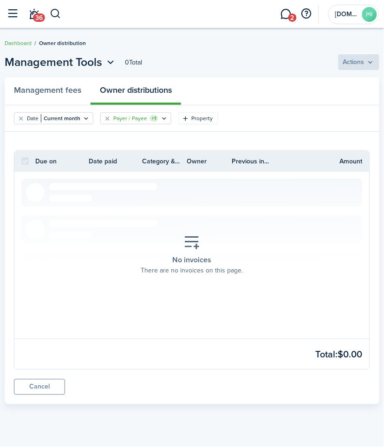
click at [140, 117] on filter-tag-label "Payer / Payee" at bounding box center [130, 118] width 34 height 8
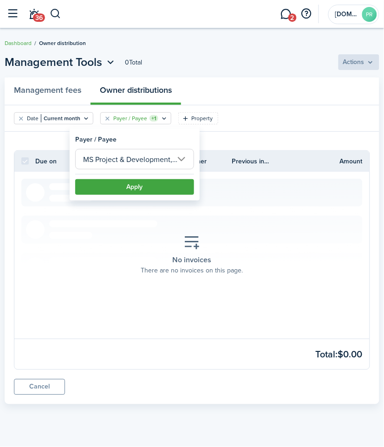
click at [183, 161] on input "MS Project & Development, LLC" at bounding box center [134, 159] width 119 height 20
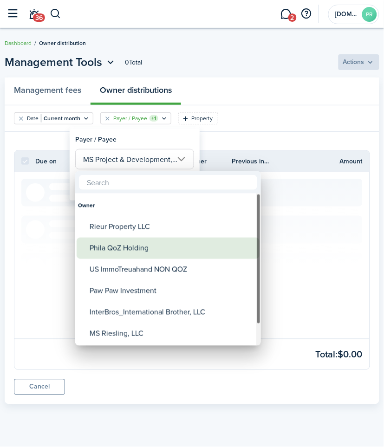
click at [130, 249] on div "Phila QoZ Holding" at bounding box center [172, 247] width 164 height 21
type input "Phila QoZ Holding"
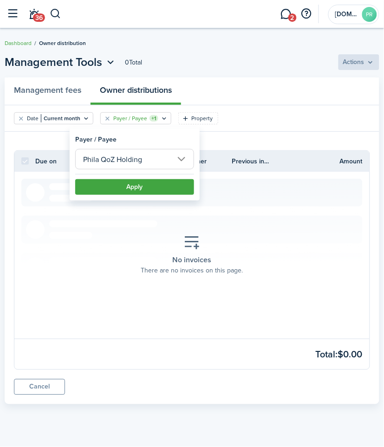
click at [132, 172] on div "Phila QoZ Holding" at bounding box center [134, 161] width 119 height 25
click at [135, 183] on button "Apply" at bounding box center [134, 187] width 119 height 16
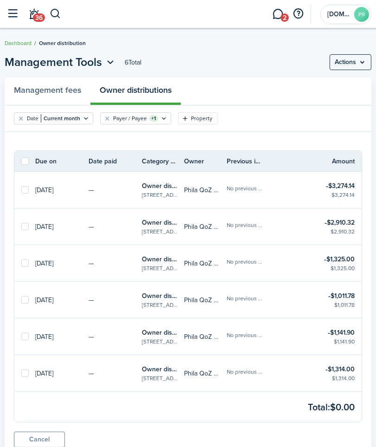
click at [26, 161] on label at bounding box center [24, 160] width 7 height 7
click at [21, 161] on input "checkbox" at bounding box center [21, 161] width 0 height 0
checkbox input "true"
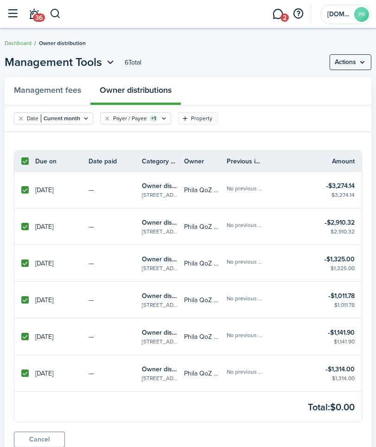
checkbox input "true"
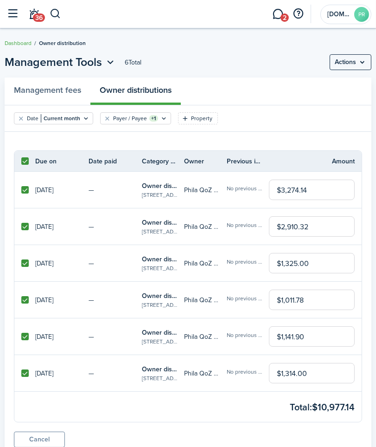
click at [136, 136] on owner-distribution-filter "Date Current month Payer / Payee +1 Property" at bounding box center [188, 125] width 367 height 26
click at [354, 65] on menu-btn "Actions" at bounding box center [351, 62] width 42 height 16
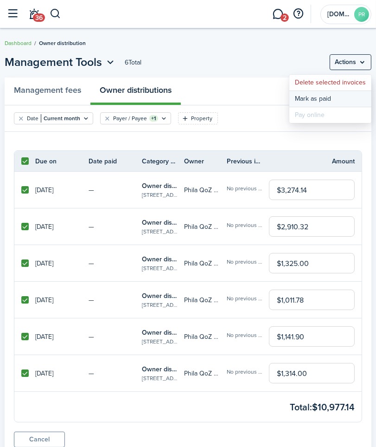
click at [319, 97] on button "Mark as paid" at bounding box center [330, 99] width 82 height 16
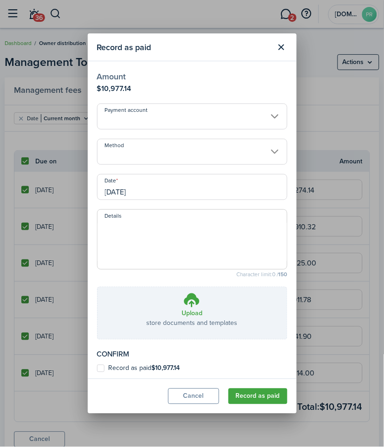
click at [143, 119] on input "Payment account" at bounding box center [192, 116] width 190 height 26
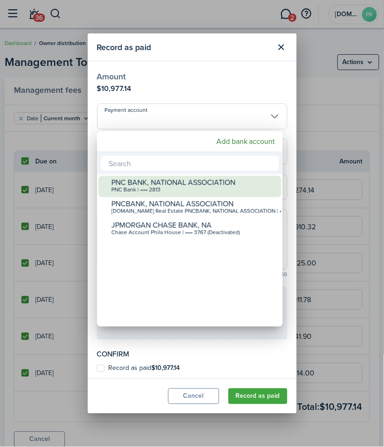
drag, startPoint x: 144, startPoint y: 182, endPoint x: 145, endPoint y: 197, distance: 14.8
click at [145, 182] on div "PNC BANK, NATIONAL ASSOCIATION" at bounding box center [193, 183] width 164 height 8
type input "•••• •••• •••• 2813"
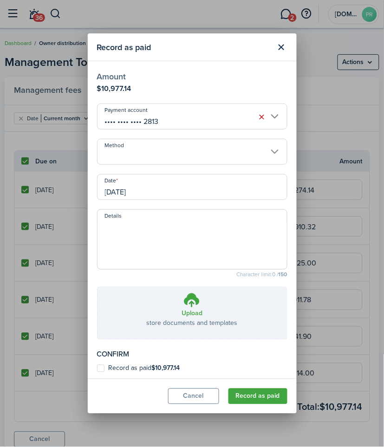
click at [118, 370] on label "Record as paid $10,977.14" at bounding box center [138, 368] width 83 height 7
click at [97, 369] on input "Record as paid $10,977.14" at bounding box center [96, 368] width 0 height 0
checkbox input "true"
click at [141, 156] on input "Method" at bounding box center [192, 152] width 190 height 26
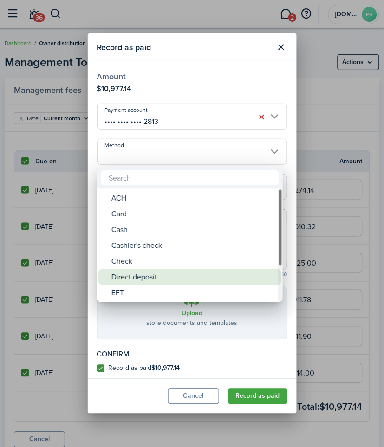
click at [145, 279] on div "Direct deposit" at bounding box center [193, 277] width 164 height 16
type input "Direct deposit"
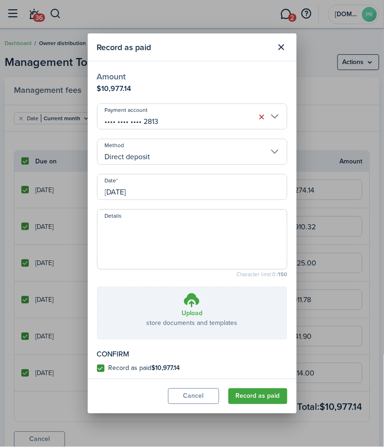
click at [145, 238] on textarea "Details" at bounding box center [191, 242] width 189 height 45
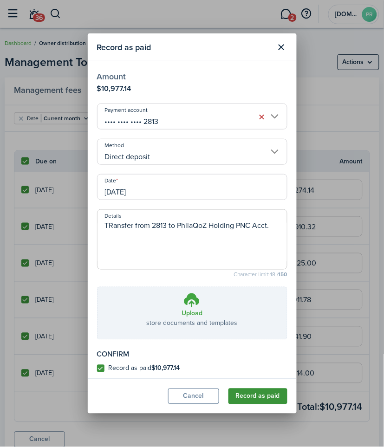
type textarea "TRansfer from 2813 to PhilaQoZ Holding PNC Acct."
click at [250, 400] on button "Record as paid" at bounding box center [257, 396] width 59 height 16
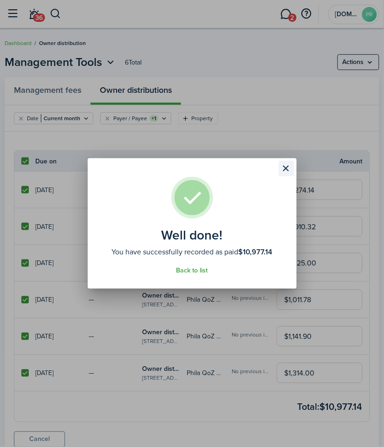
click at [288, 169] on button "Close modal" at bounding box center [286, 168] width 16 height 16
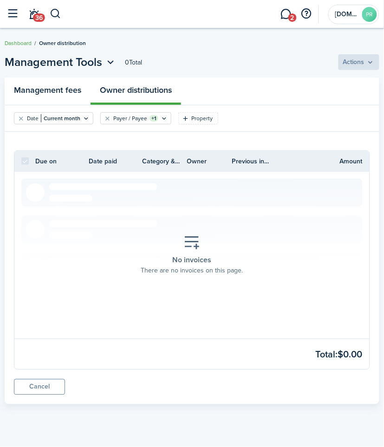
click at [58, 86] on link "Management fees" at bounding box center [48, 90] width 86 height 27
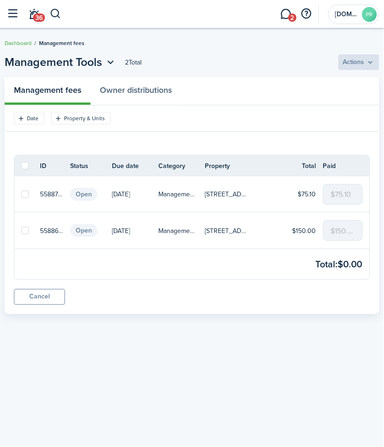
click at [151, 308] on div "Cancel" at bounding box center [192, 301] width 374 height 25
click at [154, 88] on link "Owner distributions" at bounding box center [135, 90] width 90 height 27
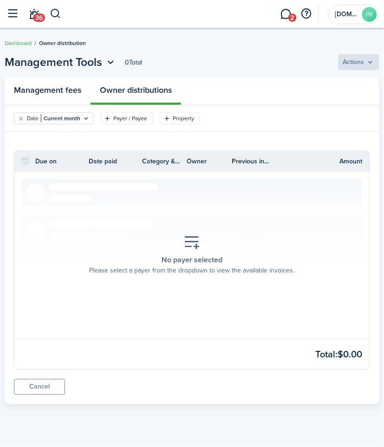
click at [75, 91] on link "Management fees" at bounding box center [48, 90] width 86 height 27
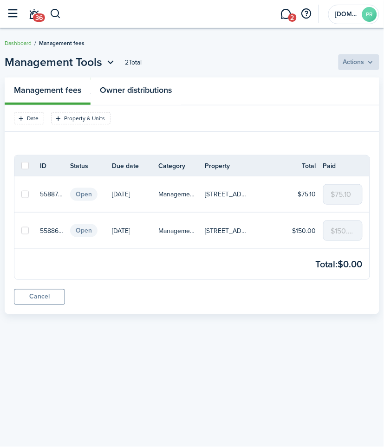
click at [130, 89] on link "Owner distributions" at bounding box center [135, 90] width 90 height 27
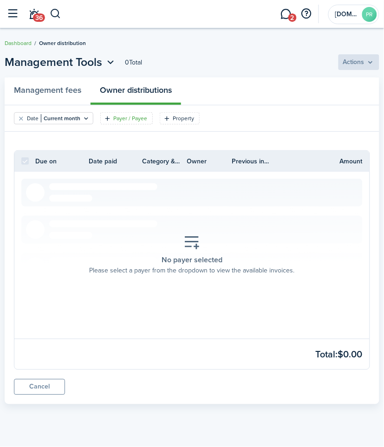
click at [122, 118] on filter-tag-label "Payer / Payee" at bounding box center [130, 118] width 34 height 8
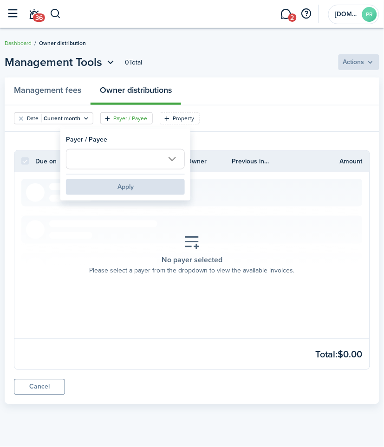
click at [171, 160] on input "text" at bounding box center [125, 159] width 119 height 20
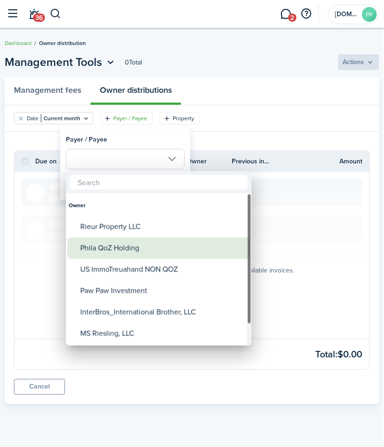
click at [123, 247] on div "Phila QoZ Holding" at bounding box center [162, 247] width 164 height 21
type input "Phila QoZ Holding"
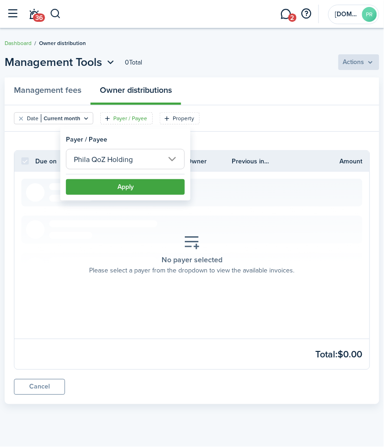
click at [229, 266] on placeholder-description "Please select a payer from the dropdown to view the available invoices." at bounding box center [192, 271] width 205 height 10
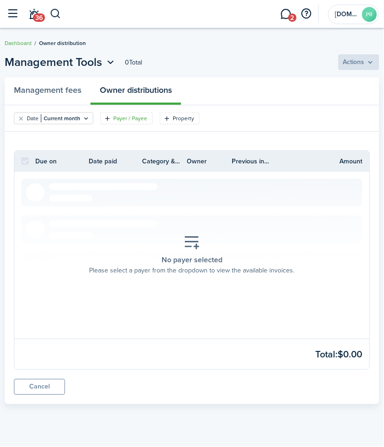
click at [122, 118] on filter-tag-label "Payer / Payee" at bounding box center [130, 118] width 34 height 8
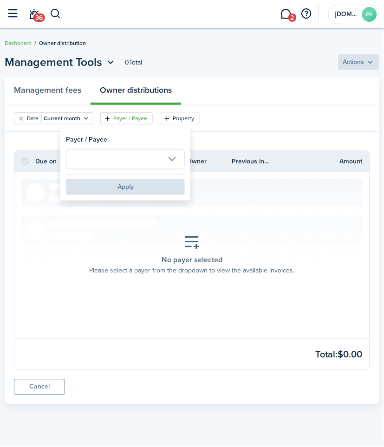
click at [138, 158] on input "text" at bounding box center [125, 159] width 119 height 20
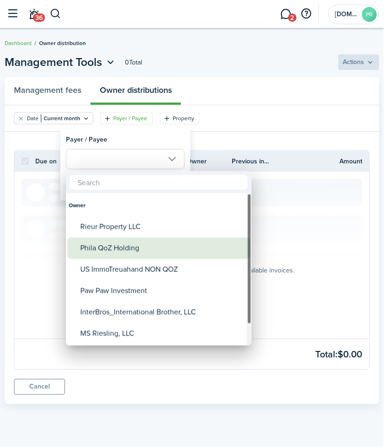
click at [109, 246] on div "Phila QoZ Holding" at bounding box center [162, 247] width 164 height 21
type input "Phila QoZ Holding"
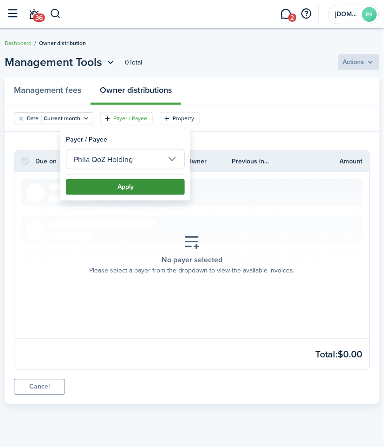
click at [116, 184] on button "Apply" at bounding box center [125, 187] width 119 height 16
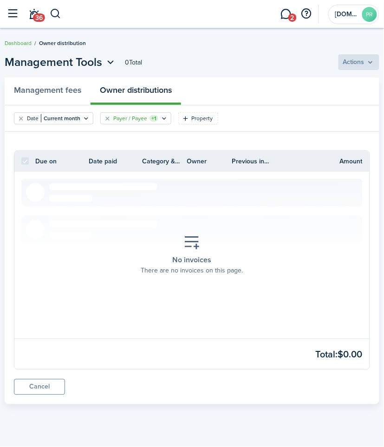
click at [142, 120] on filter-tag-label "Payer / Payee" at bounding box center [130, 118] width 34 height 8
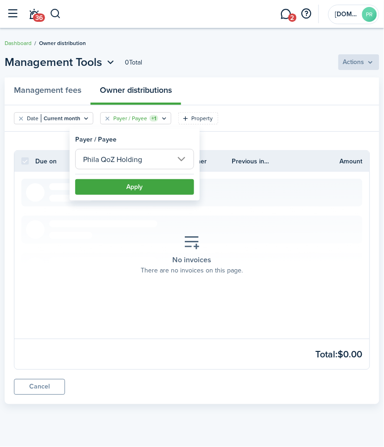
click at [137, 162] on input "Phila QoZ Holding" at bounding box center [134, 159] width 119 height 20
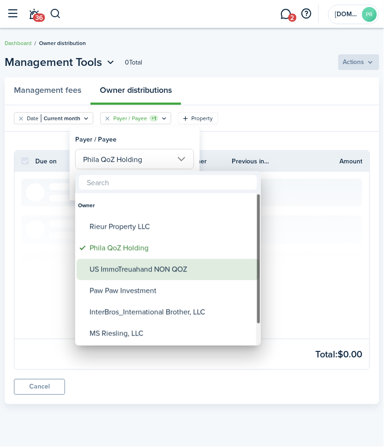
click at [118, 268] on div "US ImmoTreuahand NON QOZ" at bounding box center [172, 269] width 164 height 21
type input "US ImmoTreuahand NON QOZ"
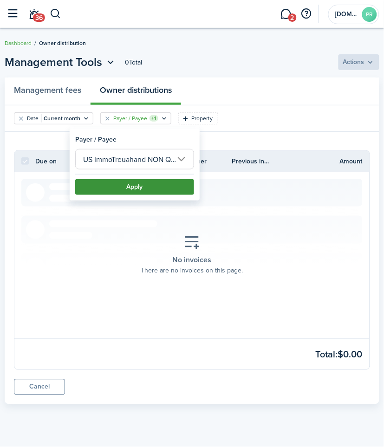
scroll to position [0, 5]
click at [121, 185] on button "Apply" at bounding box center [134, 187] width 119 height 16
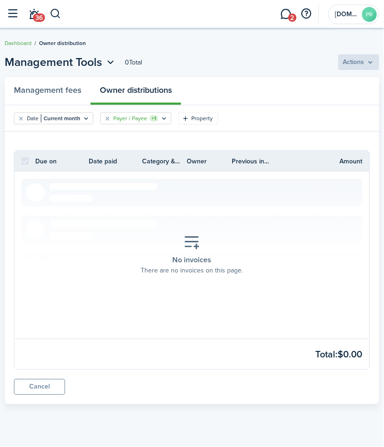
click at [136, 122] on filter-tag "Payer / Payee +1" at bounding box center [135, 118] width 71 height 12
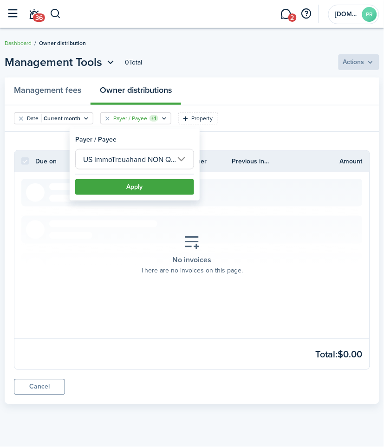
click at [135, 186] on button "Apply" at bounding box center [134, 187] width 119 height 16
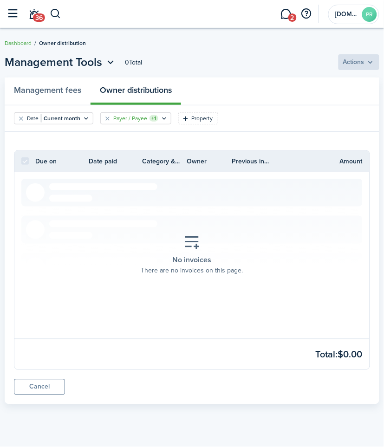
click at [138, 121] on filter-tag-label "Payer / Payee" at bounding box center [130, 118] width 34 height 8
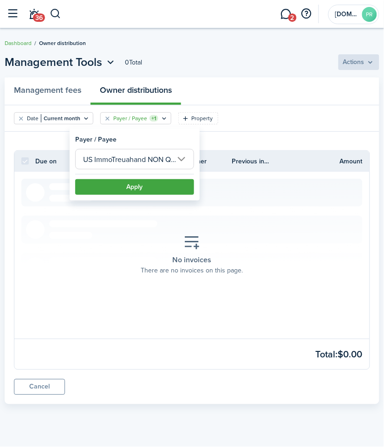
click at [145, 163] on input "US ImmoTreuahand NON QOZ" at bounding box center [134, 159] width 119 height 20
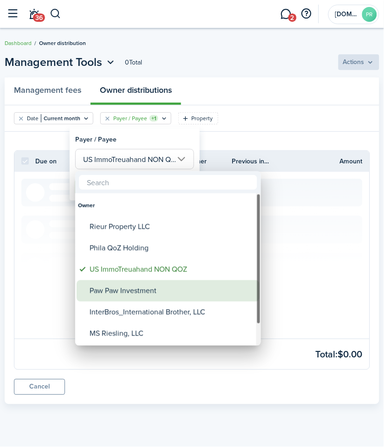
click at [133, 289] on div "Paw Paw Investment" at bounding box center [172, 290] width 164 height 21
type input "Paw Paw Investment"
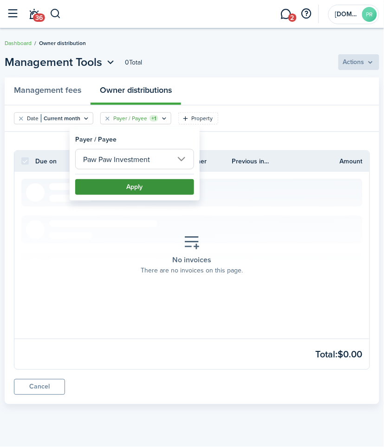
click at [133, 186] on button "Apply" at bounding box center [134, 187] width 119 height 16
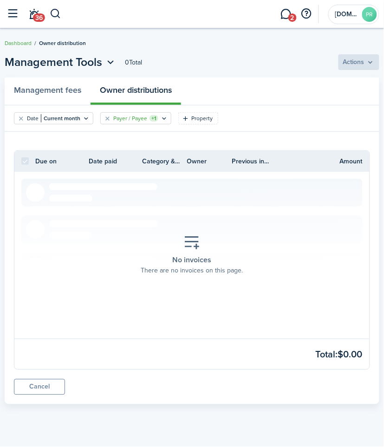
click at [139, 121] on filter-tag-label "Payer / Payee" at bounding box center [130, 118] width 34 height 8
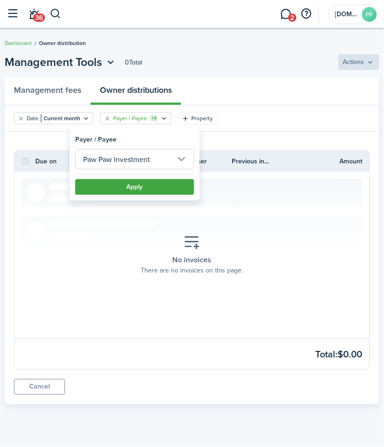
click at [135, 152] on input "Paw Paw Investment" at bounding box center [134, 159] width 119 height 20
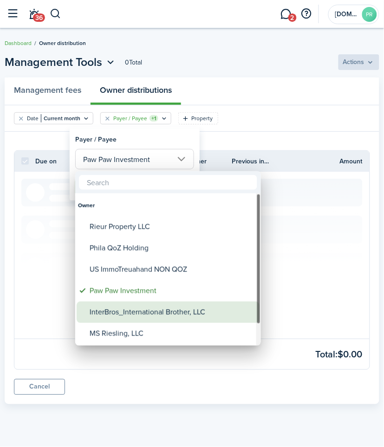
click at [134, 309] on div "InterBros_International Brother, LLC" at bounding box center [172, 311] width 164 height 21
type input "InterBros_International Brother, LLC"
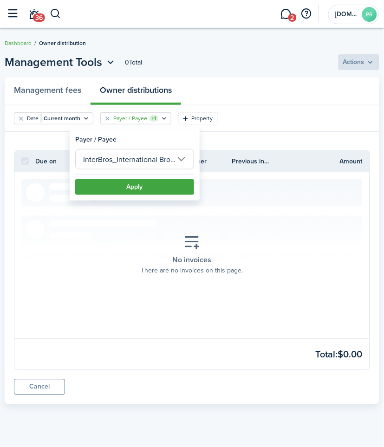
scroll to position [0, 21]
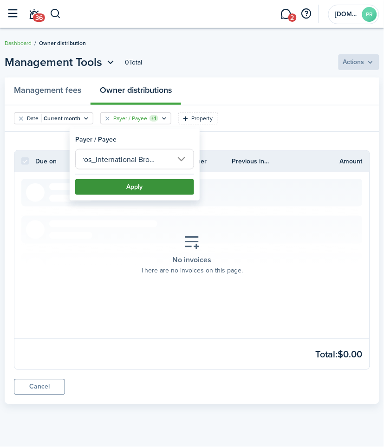
click at [137, 191] on button "Apply" at bounding box center [134, 187] width 119 height 16
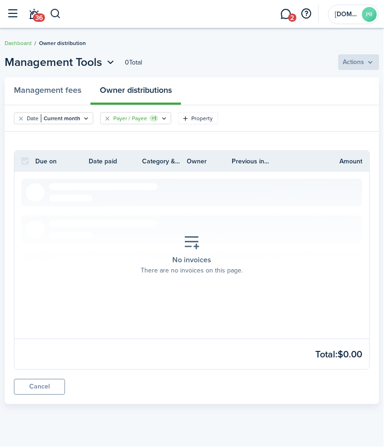
click at [130, 122] on filter-tag-label "Payer / Payee" at bounding box center [130, 118] width 34 height 8
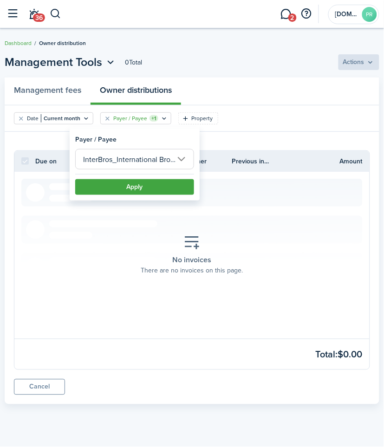
click at [132, 155] on input "InterBros_International Brother, LLC" at bounding box center [134, 159] width 119 height 20
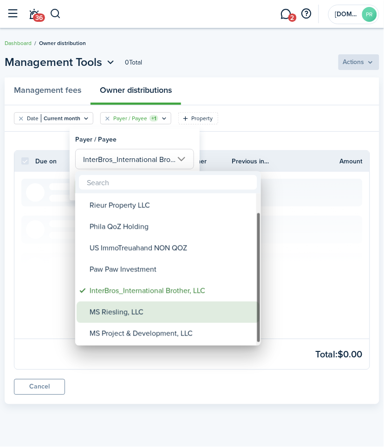
click at [130, 310] on div "MS Riesling, LLC" at bounding box center [172, 311] width 164 height 21
type input "MS Riesling, LLC"
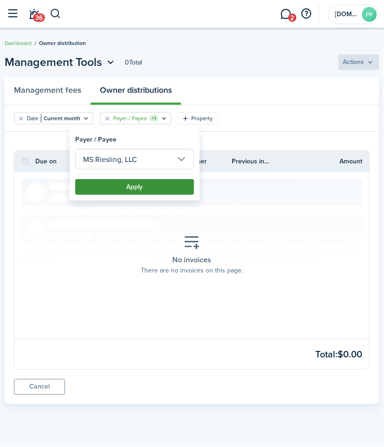
click at [135, 184] on button "Apply" at bounding box center [134, 187] width 119 height 16
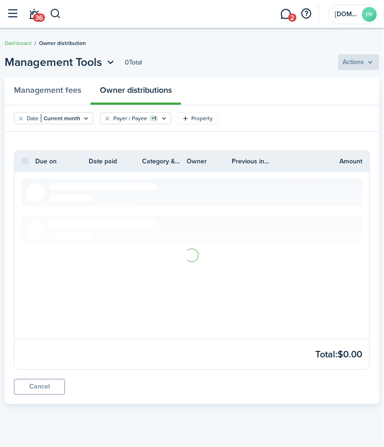
checkbox input "false"
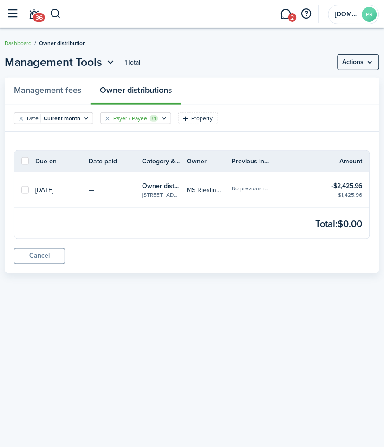
click at [138, 116] on filter-tag-label "Payer / Payee" at bounding box center [130, 118] width 34 height 8
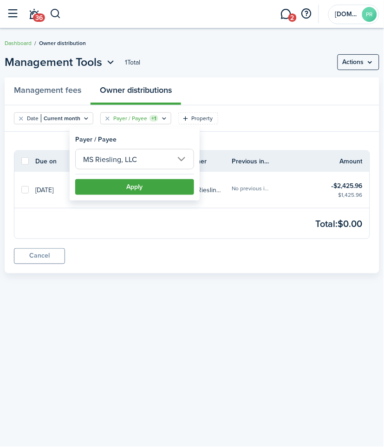
click at [142, 256] on div "Cancel" at bounding box center [192, 256] width 356 height 16
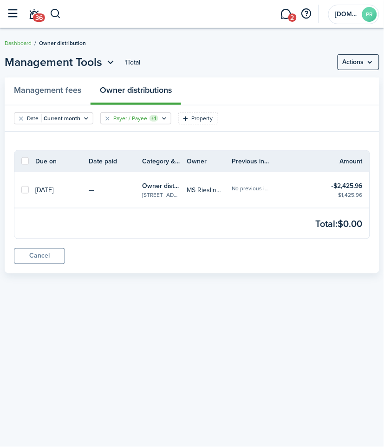
click at [130, 116] on filter-tag-label "Payer / Payee" at bounding box center [130, 118] width 34 height 8
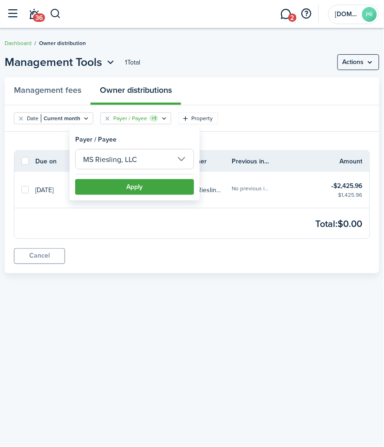
click at [132, 161] on input "MS Riesling, LLC" at bounding box center [134, 159] width 119 height 20
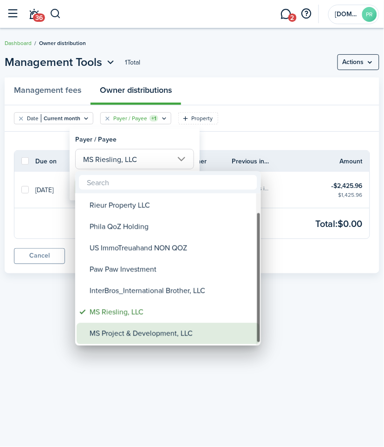
click at [131, 331] on div "MS Project & Development, LLC" at bounding box center [172, 333] width 164 height 21
type input "MS Project & Development, LLC"
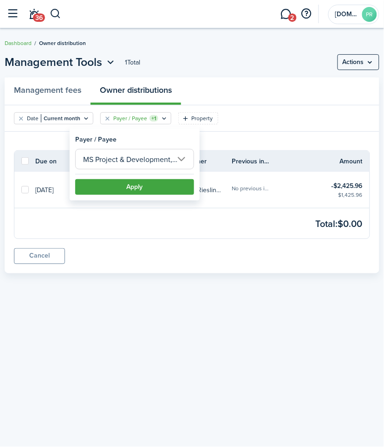
scroll to position [0, 9]
click at [139, 185] on button "Apply" at bounding box center [134, 187] width 119 height 16
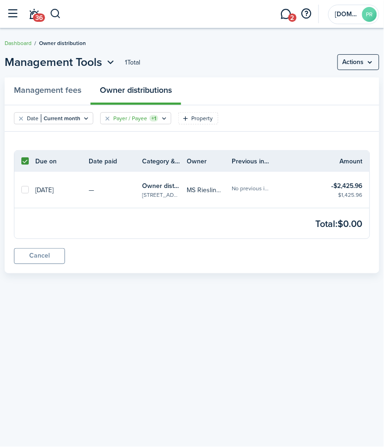
checkbox input "true"
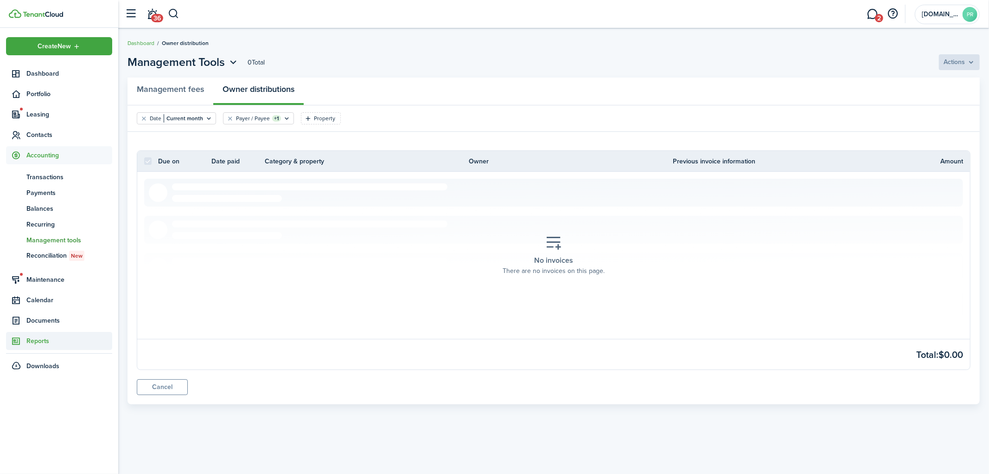
click at [39, 343] on span "Reports" at bounding box center [69, 341] width 86 height 10
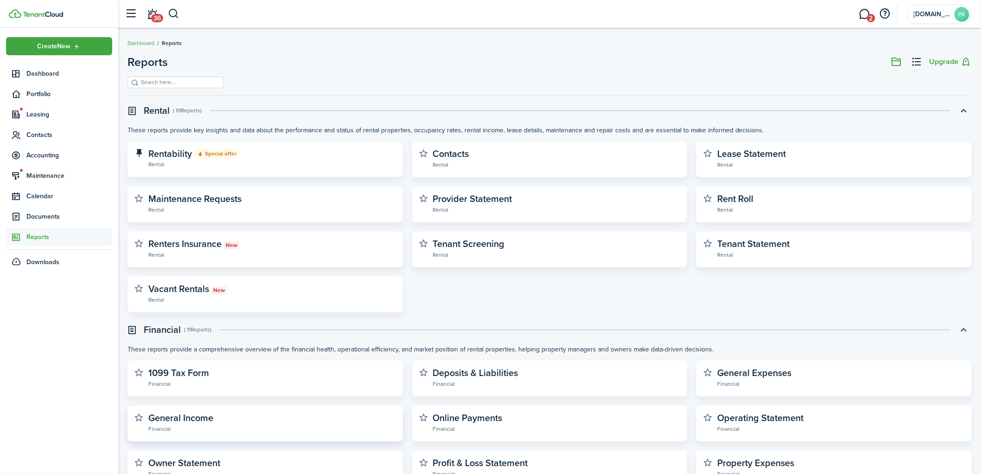
scroll to position [168, 0]
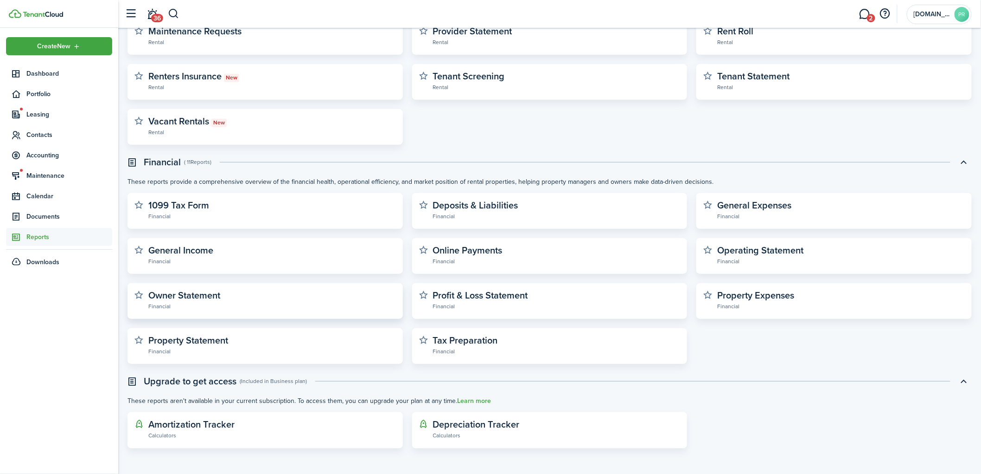
click at [206, 298] on widget-stats-description "Owner Statement" at bounding box center [184, 295] width 72 height 14
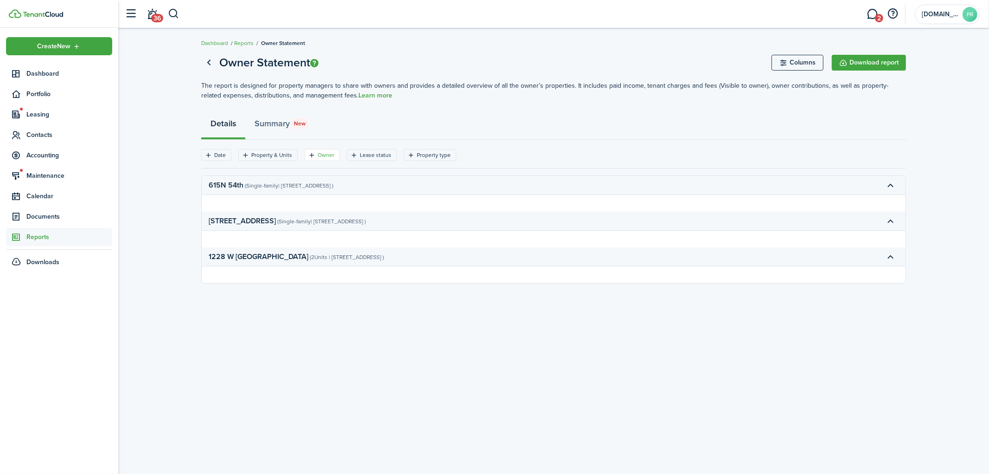
click at [325, 152] on filter-tag-label "Owner" at bounding box center [326, 155] width 17 height 8
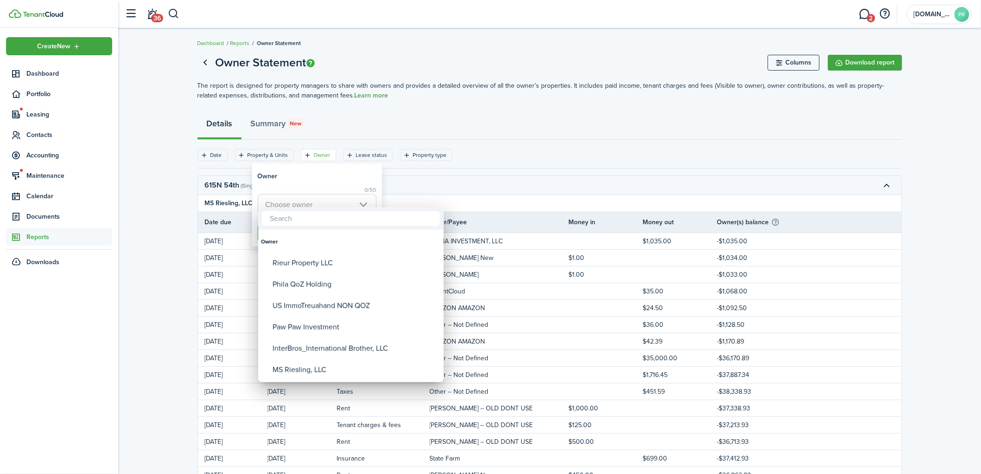
click at [338, 208] on div "Owner Rieur Property LLC Phila QoZ Holding US ImmoTreuahand NON QOZ Paw Paw Inv…" at bounding box center [490, 237] width 981 height 474
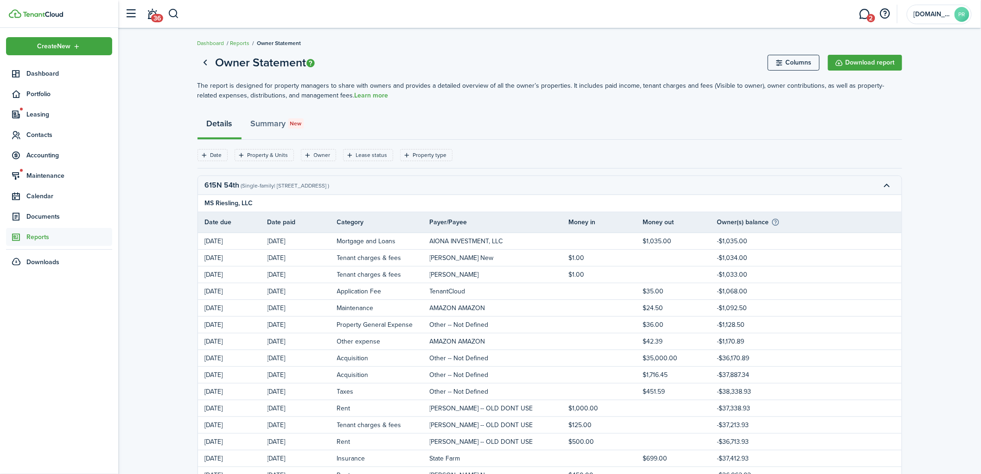
click at [320, 162] on div "Date Property & Units Owner Lease status Property type Save filters Clear all" at bounding box center [550, 158] width 705 height 19
click at [320, 158] on filter-tag-label "Owner" at bounding box center [322, 155] width 17 height 8
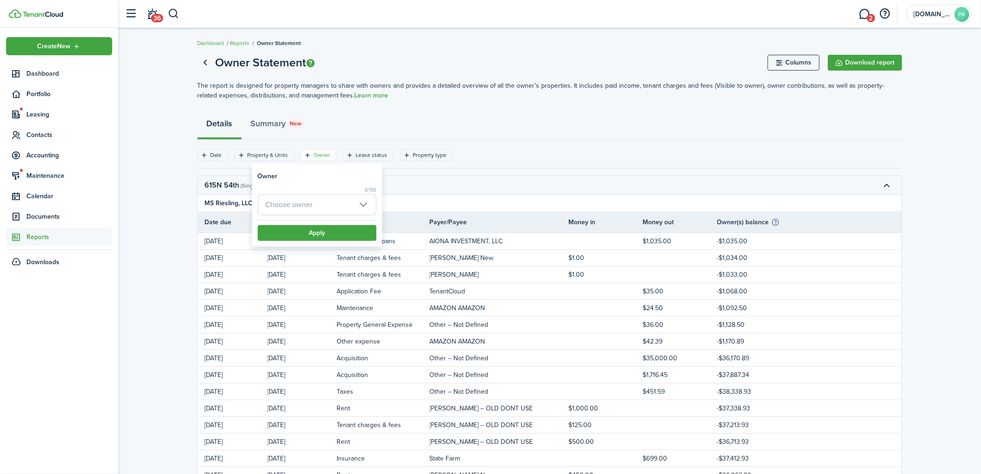
click at [333, 206] on span "Choose owner" at bounding box center [317, 204] width 118 height 20
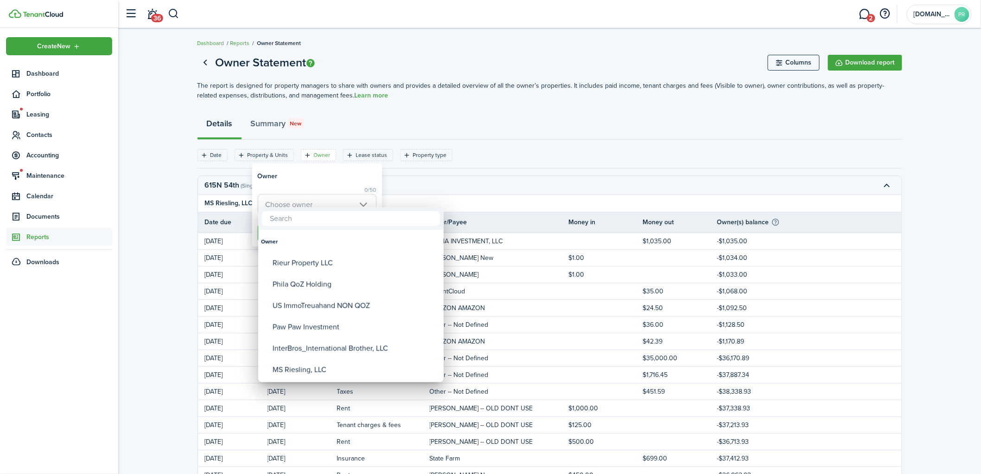
click at [258, 152] on div at bounding box center [491, 237] width 1130 height 622
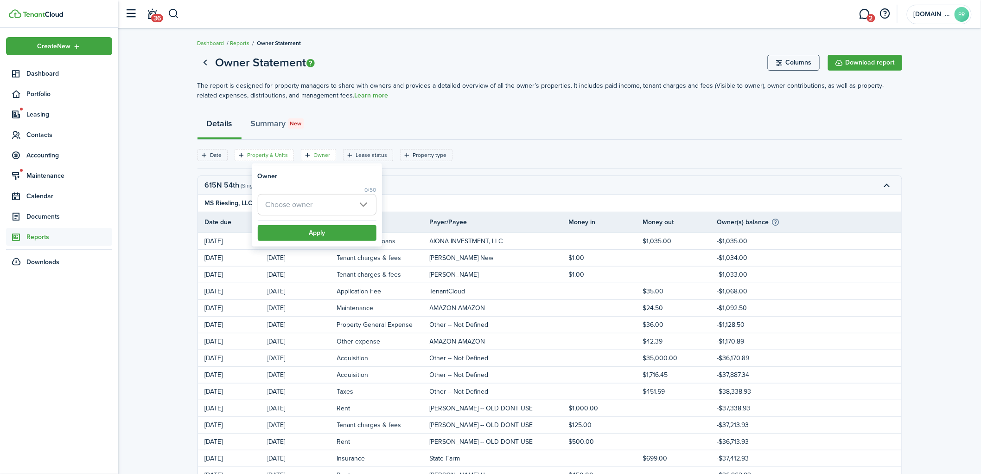
click at [261, 154] on filter-tag-label "Property & Units" at bounding box center [268, 155] width 41 height 8
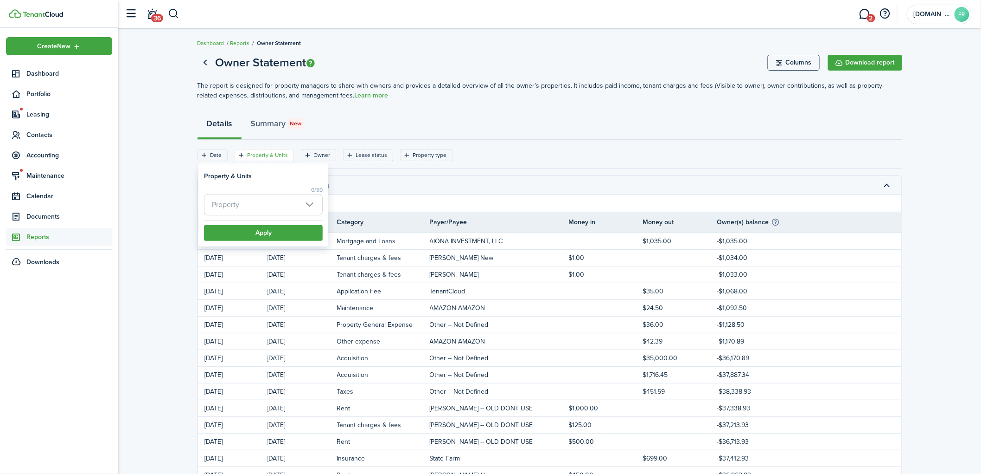
click at [261, 206] on span "Property" at bounding box center [264, 204] width 118 height 20
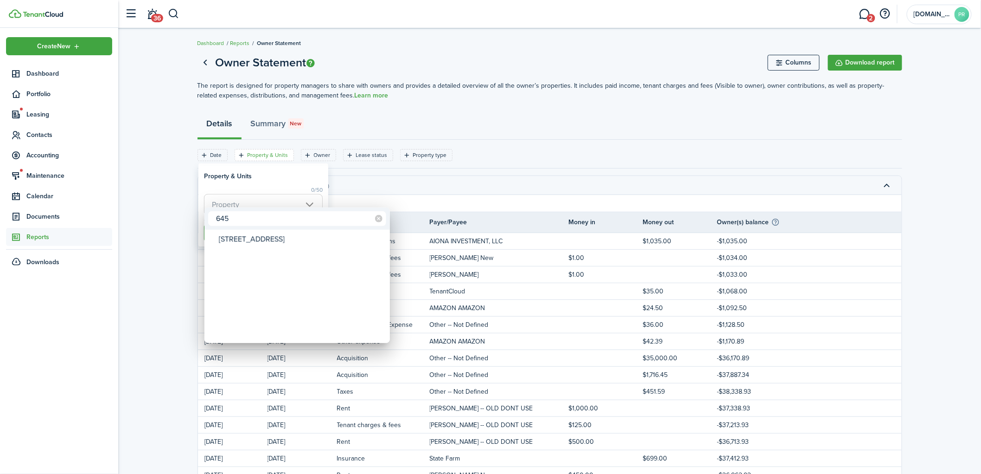
type input "645"
click at [249, 242] on div "[STREET_ADDRESS]" at bounding box center [301, 239] width 164 height 16
type input "[STREET_ADDRESS]"
click at [247, 197] on div at bounding box center [491, 237] width 1130 height 622
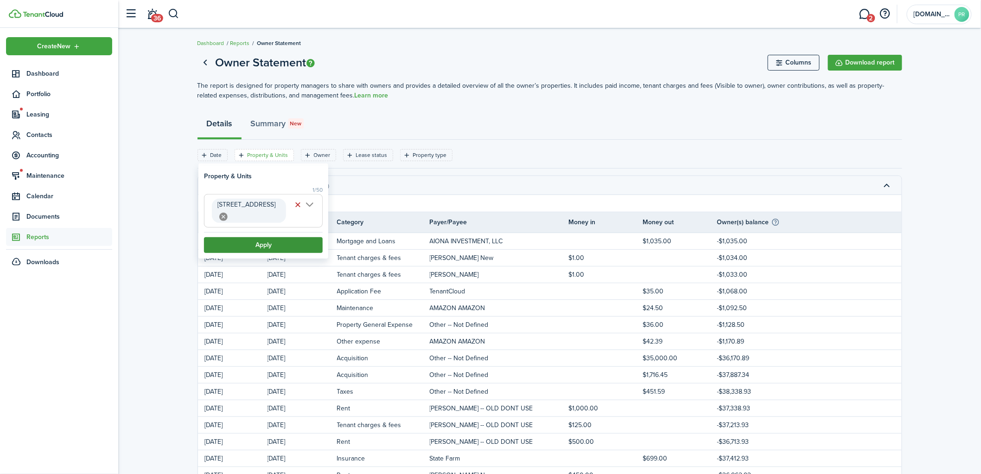
click at [267, 237] on button "Apply" at bounding box center [263, 245] width 119 height 16
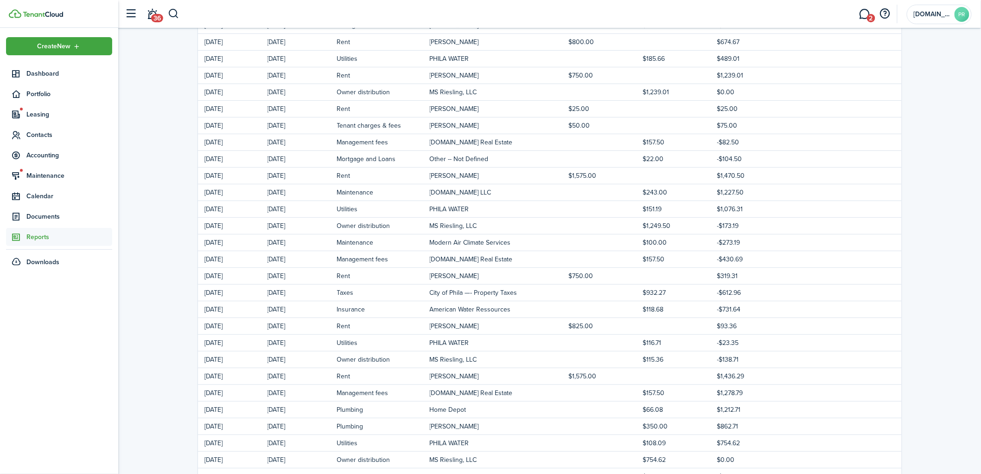
scroll to position [3168, 0]
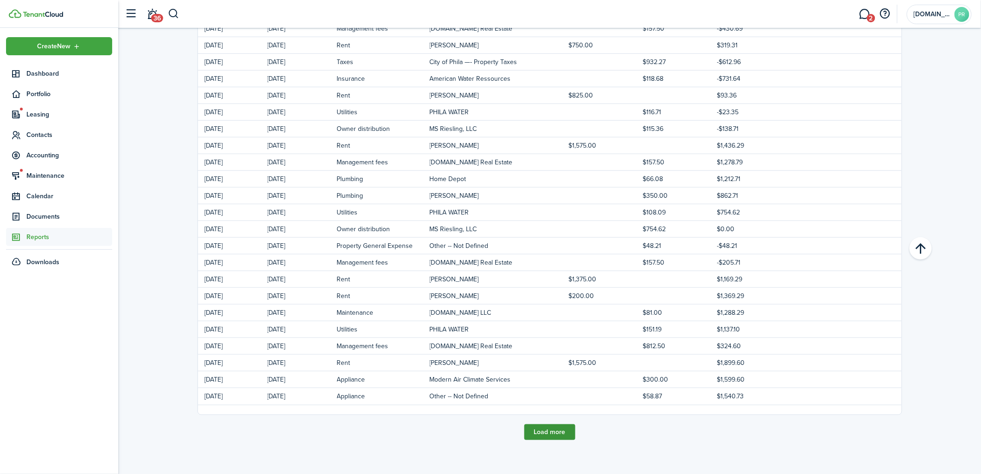
click at [553, 425] on button "Load more" at bounding box center [550, 432] width 51 height 16
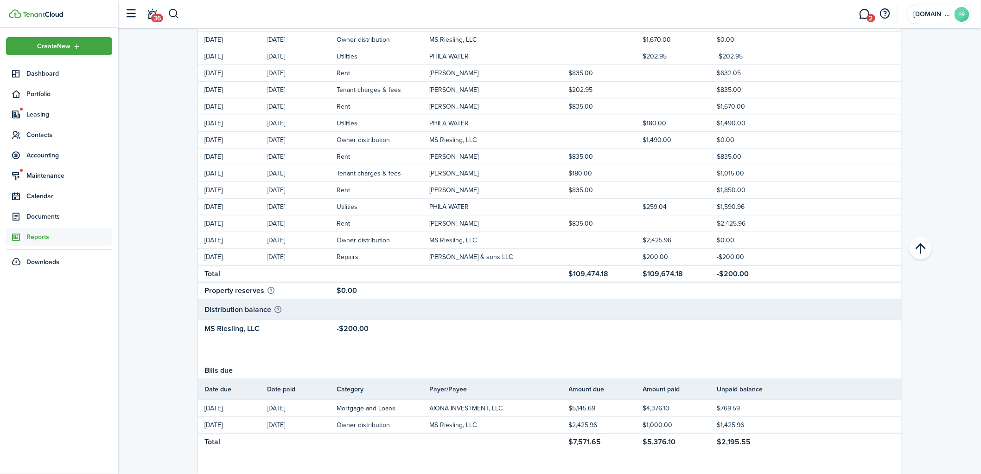
scroll to position [6137, 0]
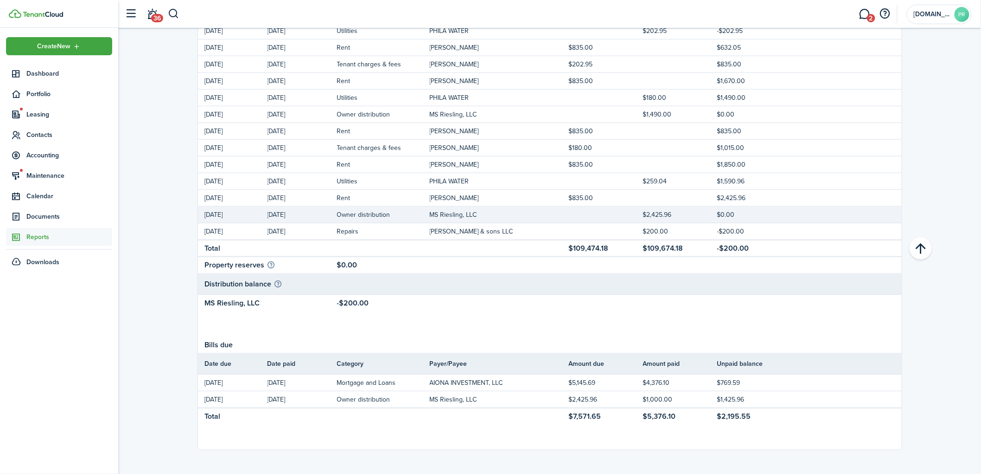
click at [355, 211] on td "Owner distribution" at bounding box center [383, 214] width 93 height 13
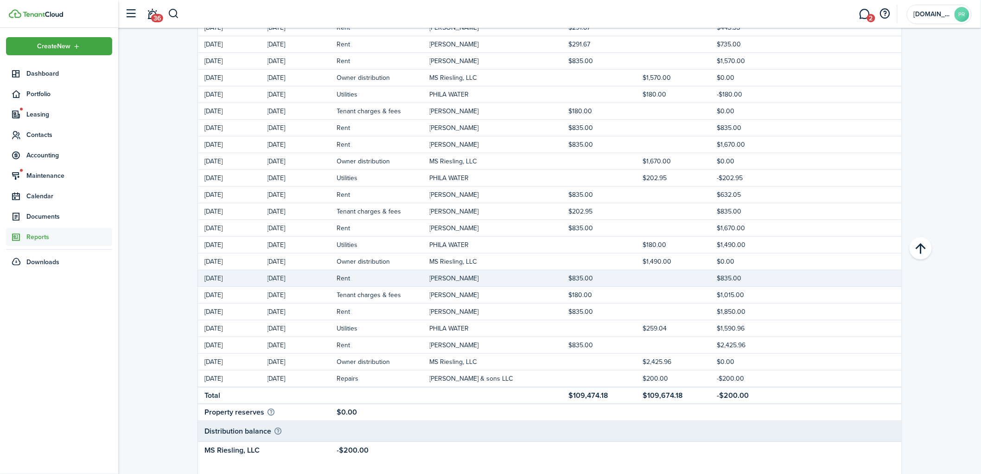
scroll to position [5983, 0]
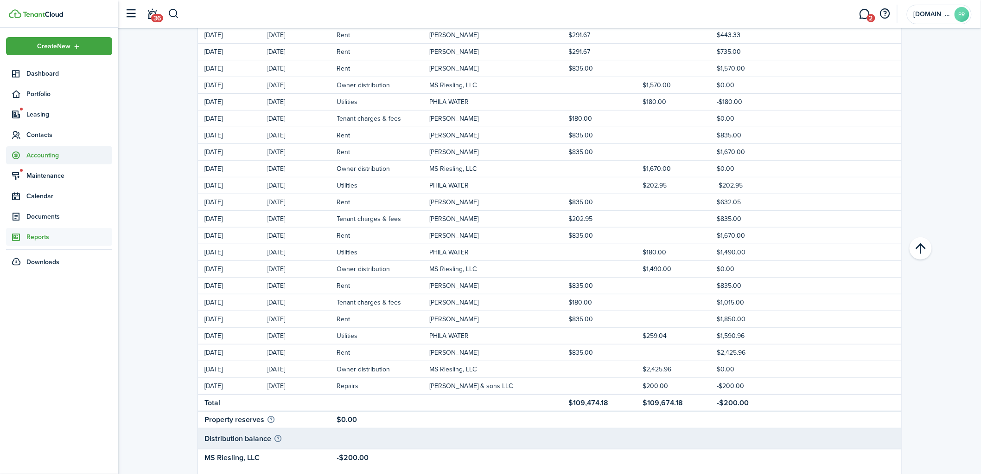
click at [58, 154] on span "Accounting" at bounding box center [69, 155] width 86 height 10
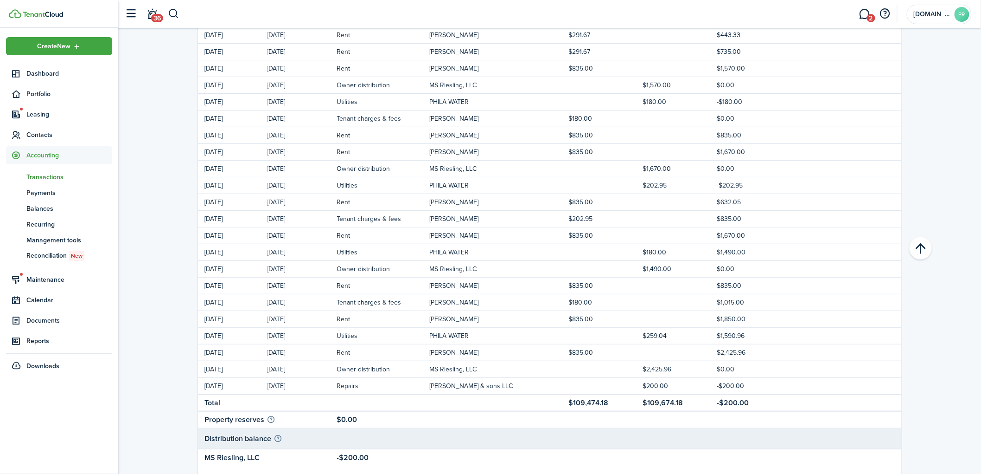
click at [57, 174] on span "Transactions" at bounding box center [69, 177] width 86 height 10
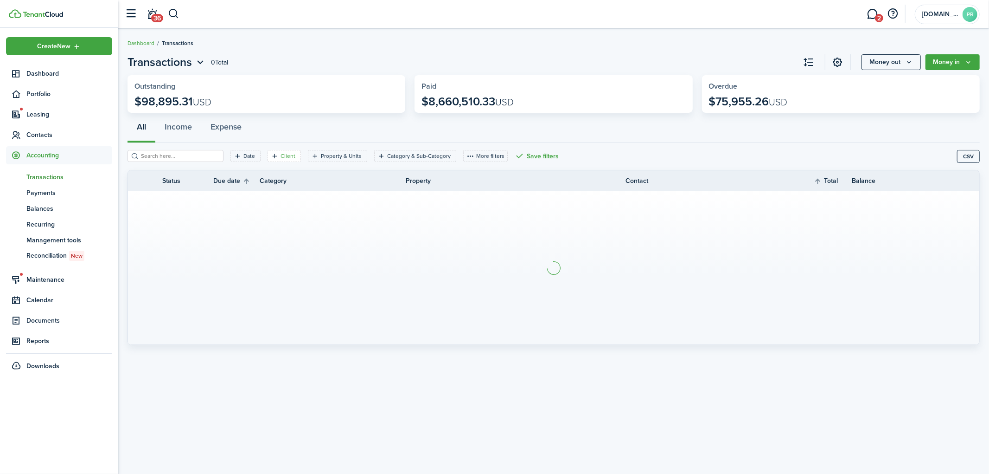
click at [281, 155] on filter-tag-label "Client" at bounding box center [288, 156] width 15 height 8
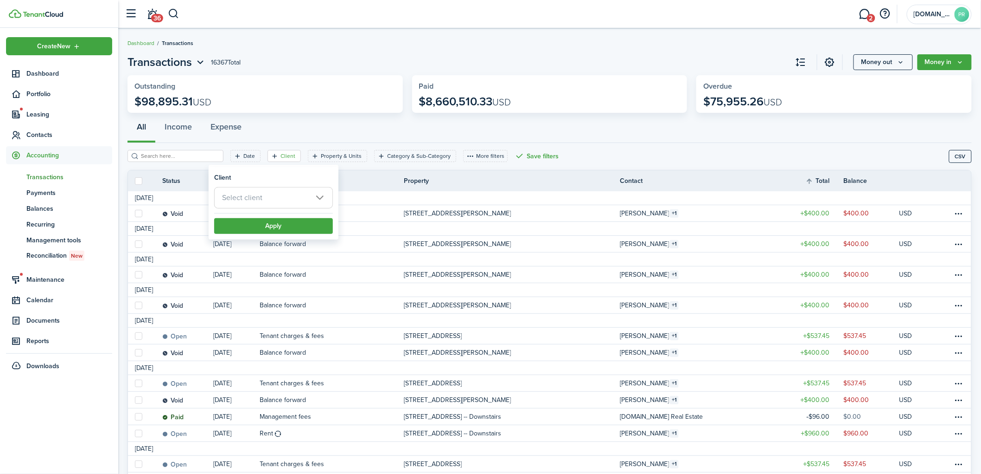
click at [281, 158] on filter-tag-label "Client" at bounding box center [288, 156] width 15 height 8
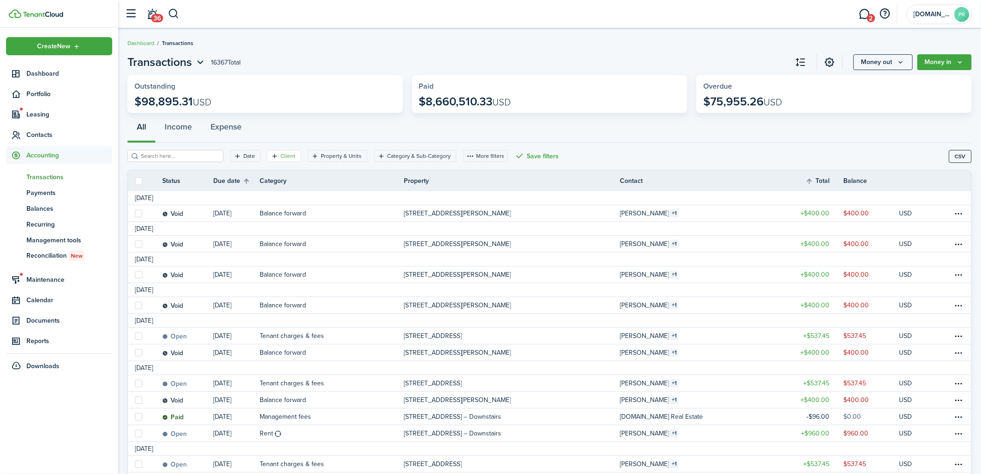
click at [281, 158] on filter-tag-label "Client" at bounding box center [288, 156] width 15 height 8
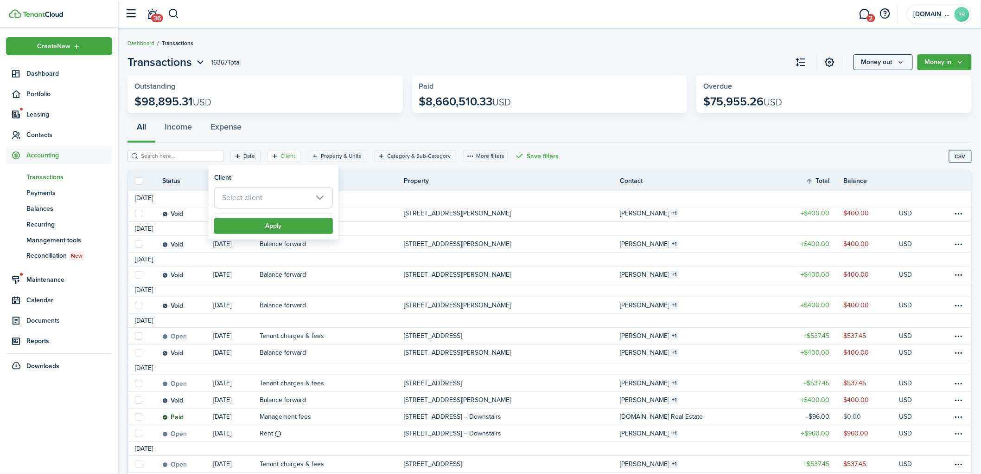
click at [290, 199] on span "Select client" at bounding box center [274, 197] width 118 height 20
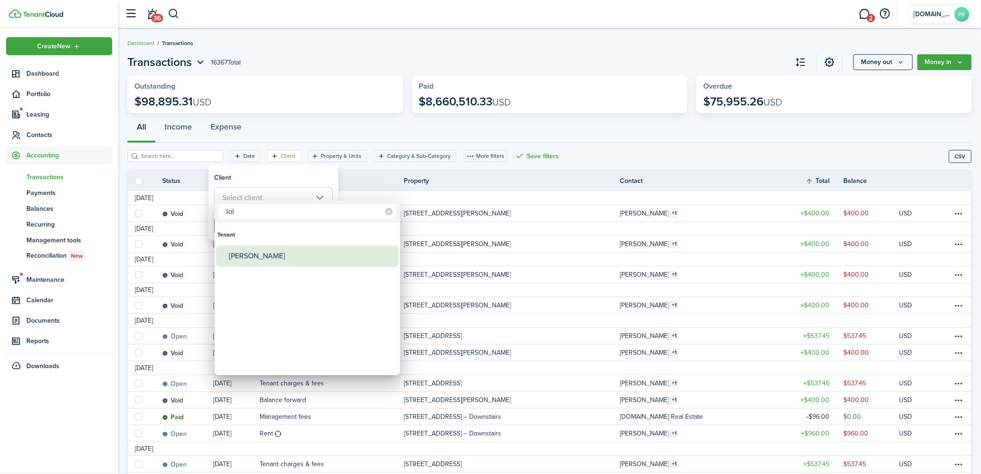
type input "lol"
click at [250, 228] on div "Tenant" at bounding box center [308, 234] width 180 height 21
click at [250, 250] on div "[PERSON_NAME]" at bounding box center [311, 255] width 164 height 21
type input "[PERSON_NAME]"
click at [247, 195] on div at bounding box center [491, 237] width 1130 height 622
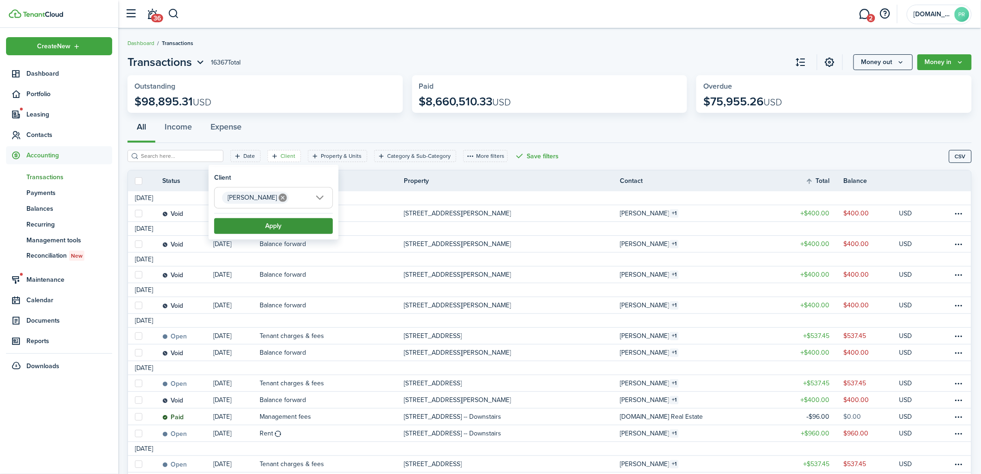
click at [257, 224] on button "Apply" at bounding box center [273, 226] width 119 height 16
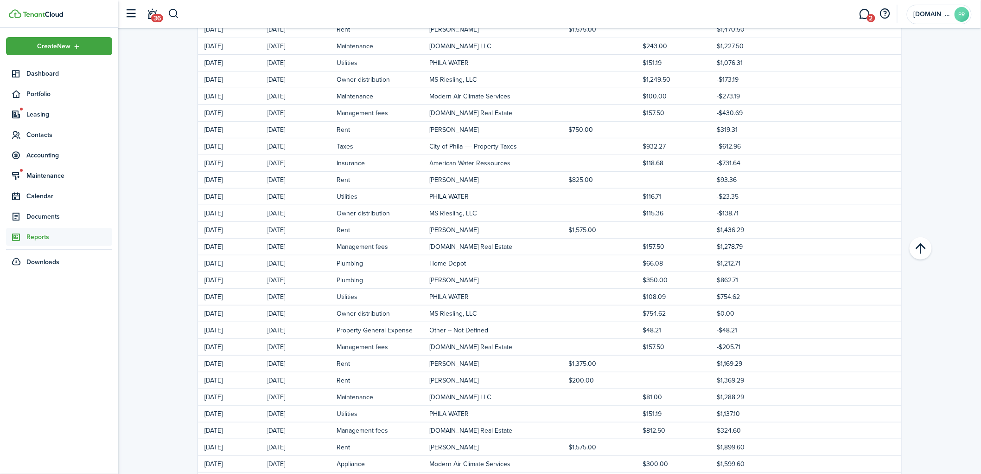
scroll to position [3168, 0]
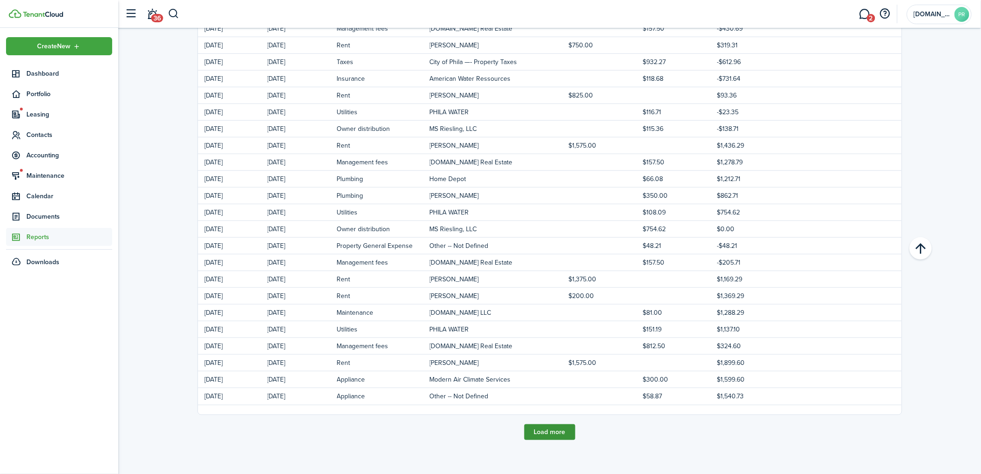
click at [547, 431] on button "Load more" at bounding box center [550, 432] width 51 height 16
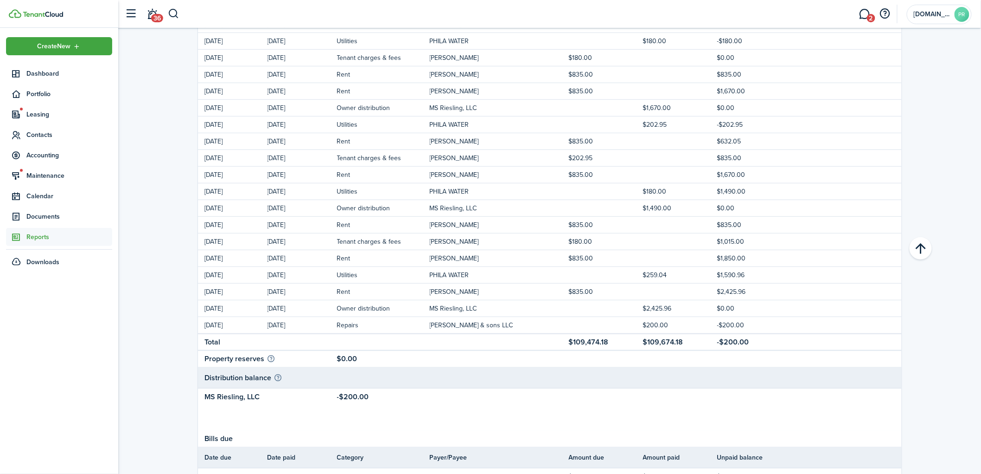
scroll to position [6137, 0]
